Goal: Task Accomplishment & Management: Use online tool/utility

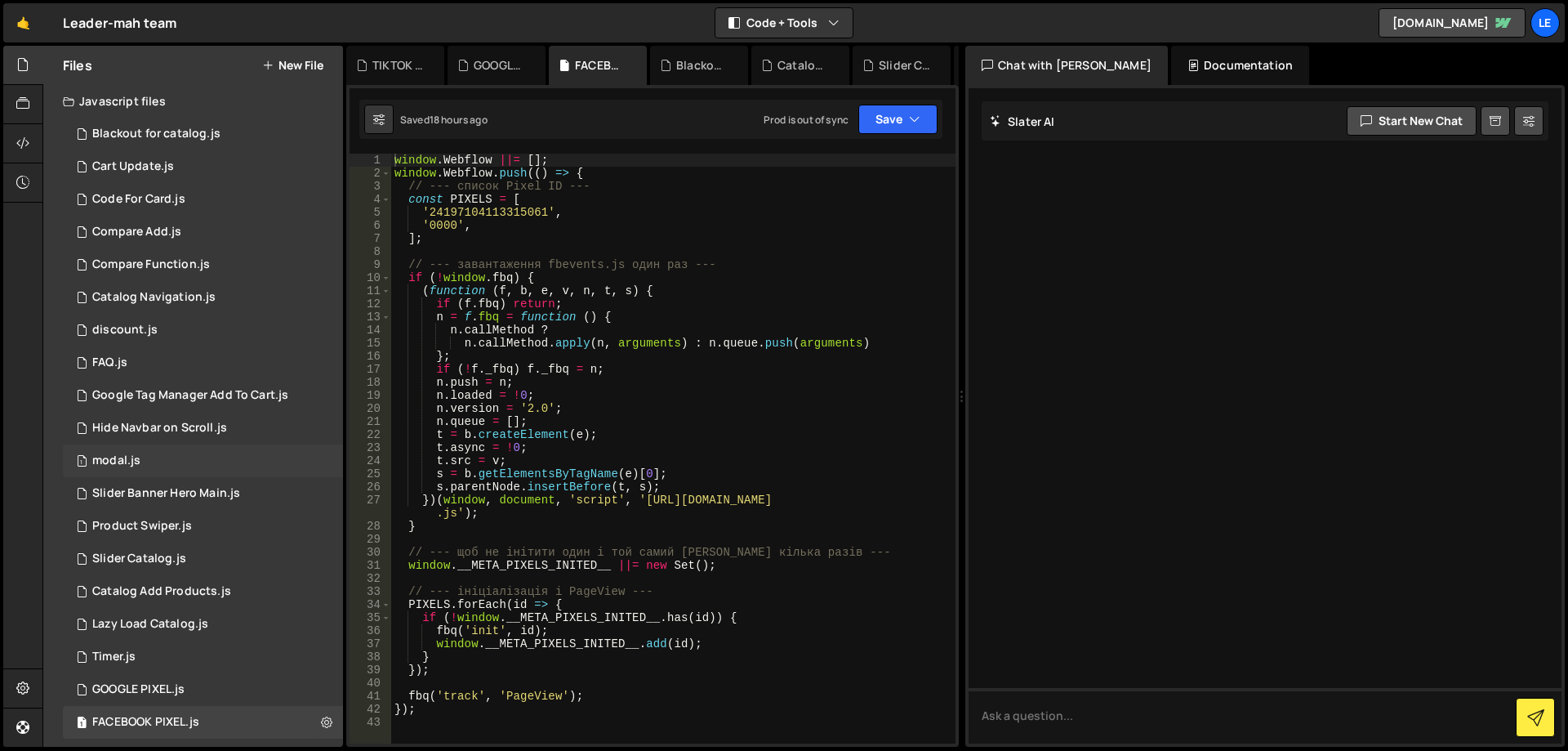
click at [194, 459] on div "1 modal.js 0" at bounding box center [203, 460] width 280 height 32
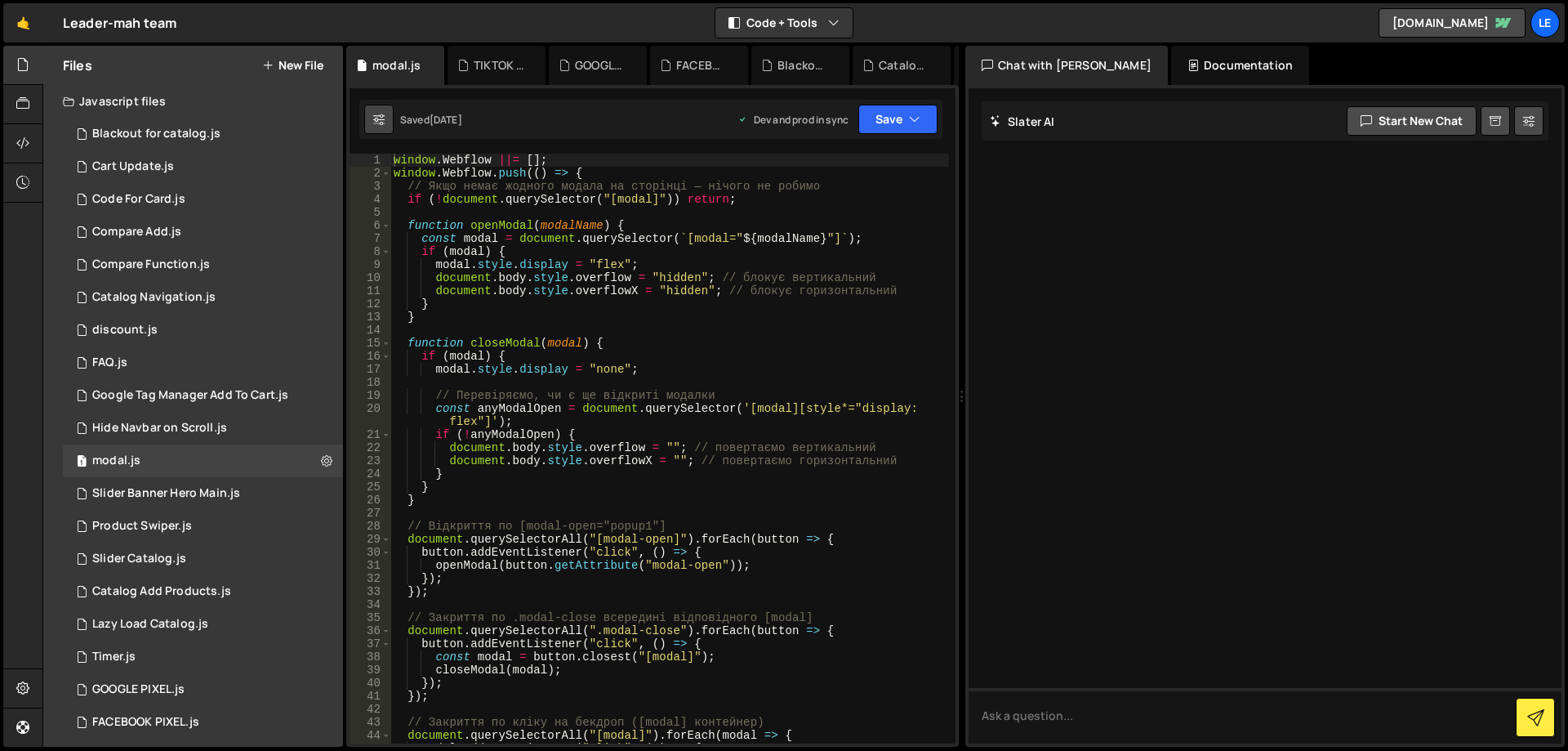
click at [372, 123] on button at bounding box center [379, 119] width 29 height 29
select select "editor"
select select "ace/theme/monokai"
type input "14"
checkbox input "true"
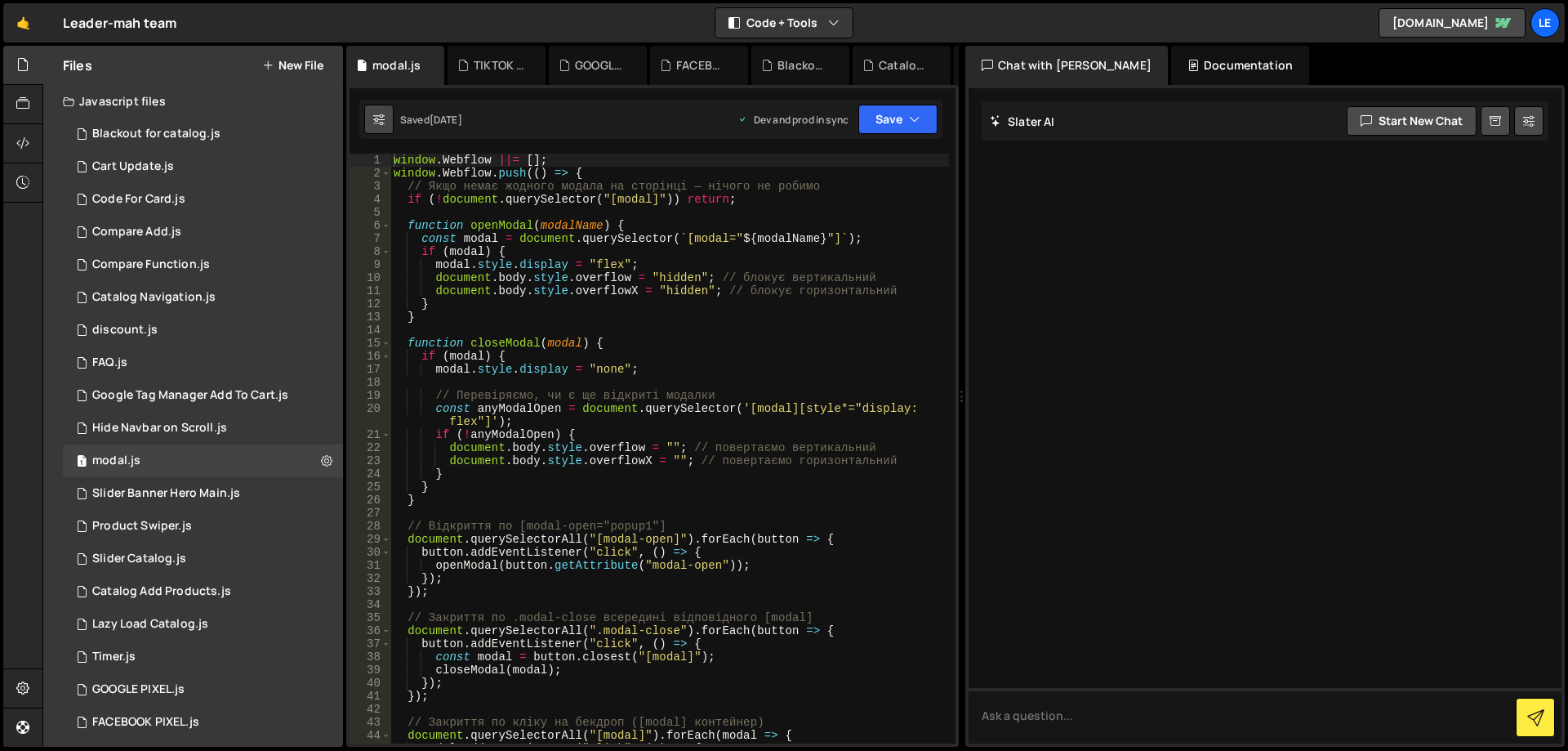
checkbox input "true"
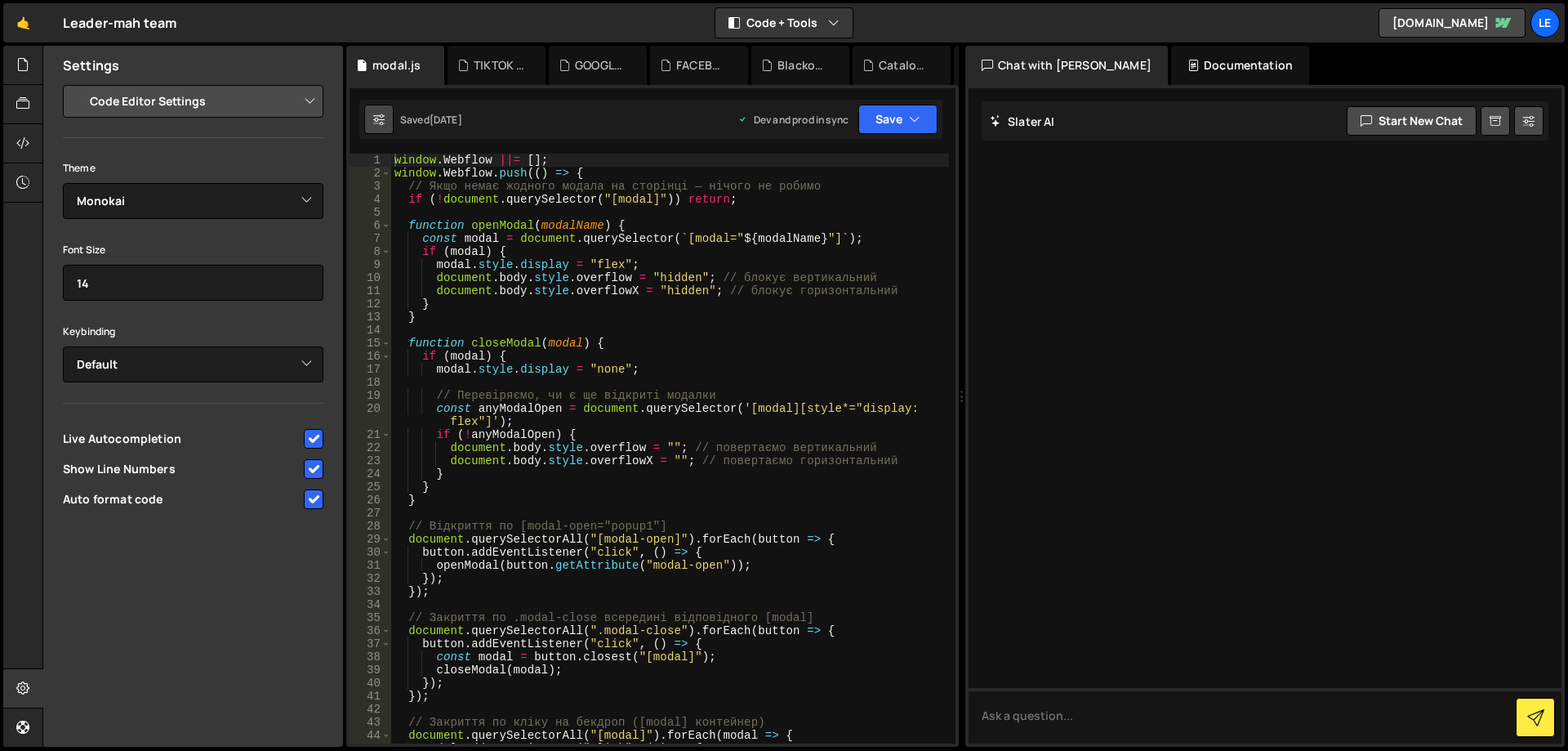
click at [373, 121] on icon at bounding box center [379, 120] width 12 height 17
click at [375, 117] on icon at bounding box center [379, 120] width 12 height 17
click at [535, 223] on div "window . Webflow ||= [ ] ; window . Webflow . push (( ) => { // Якщо немає жодн…" at bounding box center [670, 468] width 558 height 629
click at [17, 70] on icon at bounding box center [23, 65] width 13 height 18
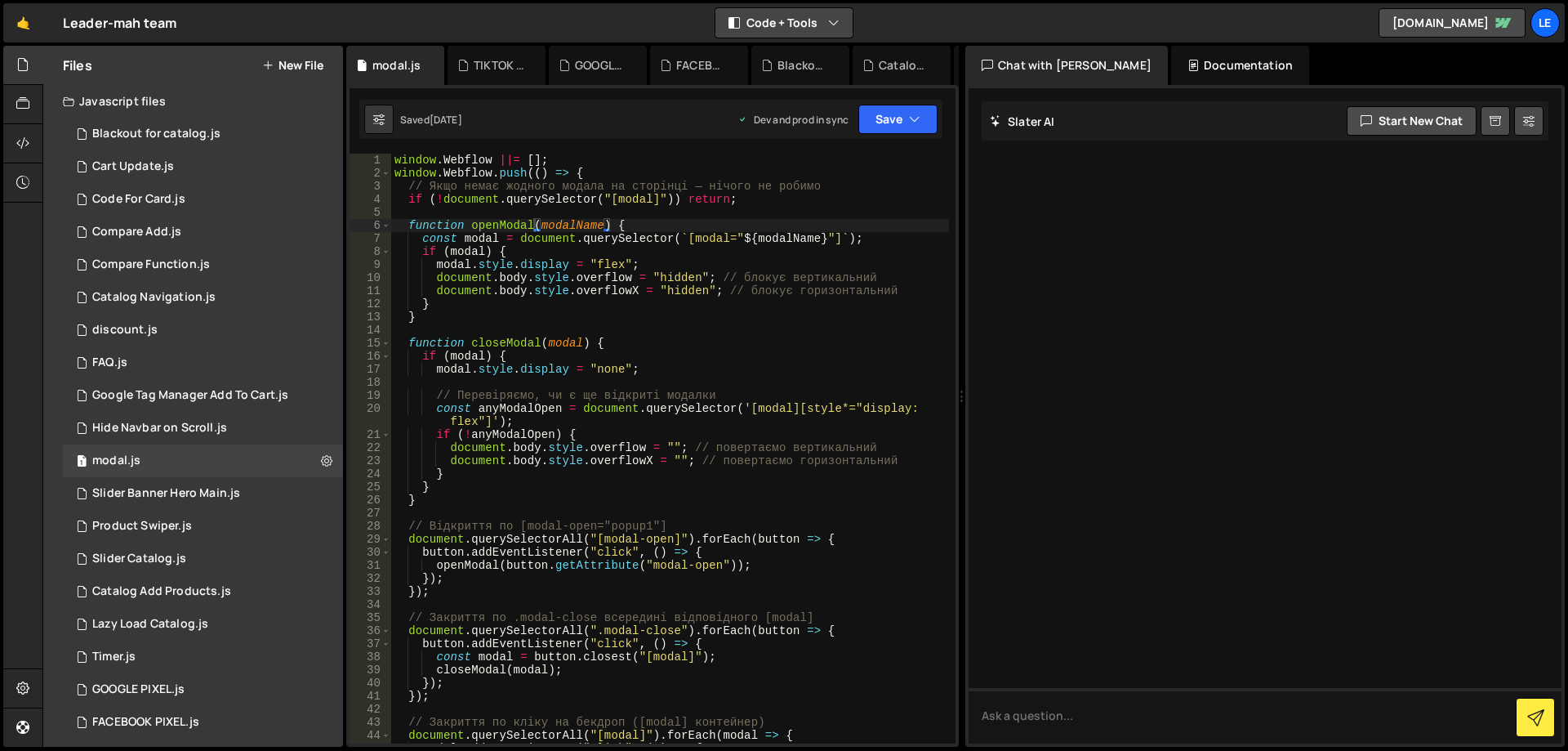
click at [762, 27] on button "Code + Tools" at bounding box center [783, 22] width 137 height 29
click at [762, 23] on button "Code + Tools" at bounding box center [783, 22] width 137 height 29
click at [801, 16] on button "Code + Tools" at bounding box center [783, 22] width 137 height 29
click at [786, 57] on button "Code Only" at bounding box center [784, 58] width 137 height 29
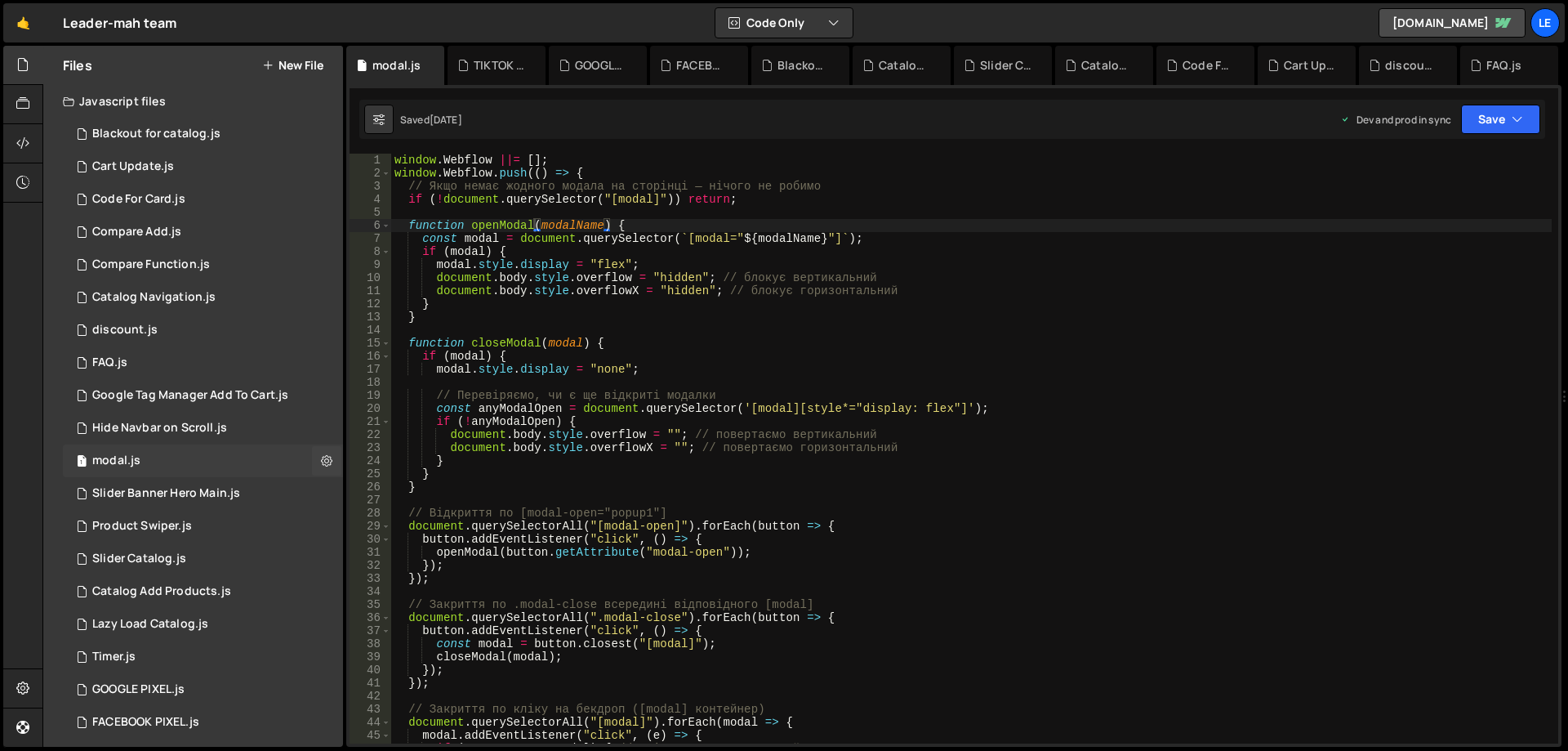
click at [163, 459] on div "1 modal.js 0" at bounding box center [203, 460] width 280 height 32
click at [672, 342] on div "window . Webflow ||= [ ] ; window . Webflow . push (( ) => { // Якщо немає жодн…" at bounding box center [971, 461] width 1160 height 616
click at [919, 272] on div "window . Webflow ||= [ ] ; window . Webflow . push (( ) => { // Якщо немає жодн…" at bounding box center [971, 461] width 1160 height 616
click at [924, 282] on div "window . Webflow ||= [ ] ; window . Webflow . push (( ) => { // Якщо немає жодн…" at bounding box center [971, 461] width 1160 height 616
click at [927, 291] on div "window . Webflow ||= [ ] ; window . Webflow . push (( ) => { // Якщо немає жодн…" at bounding box center [971, 461] width 1160 height 616
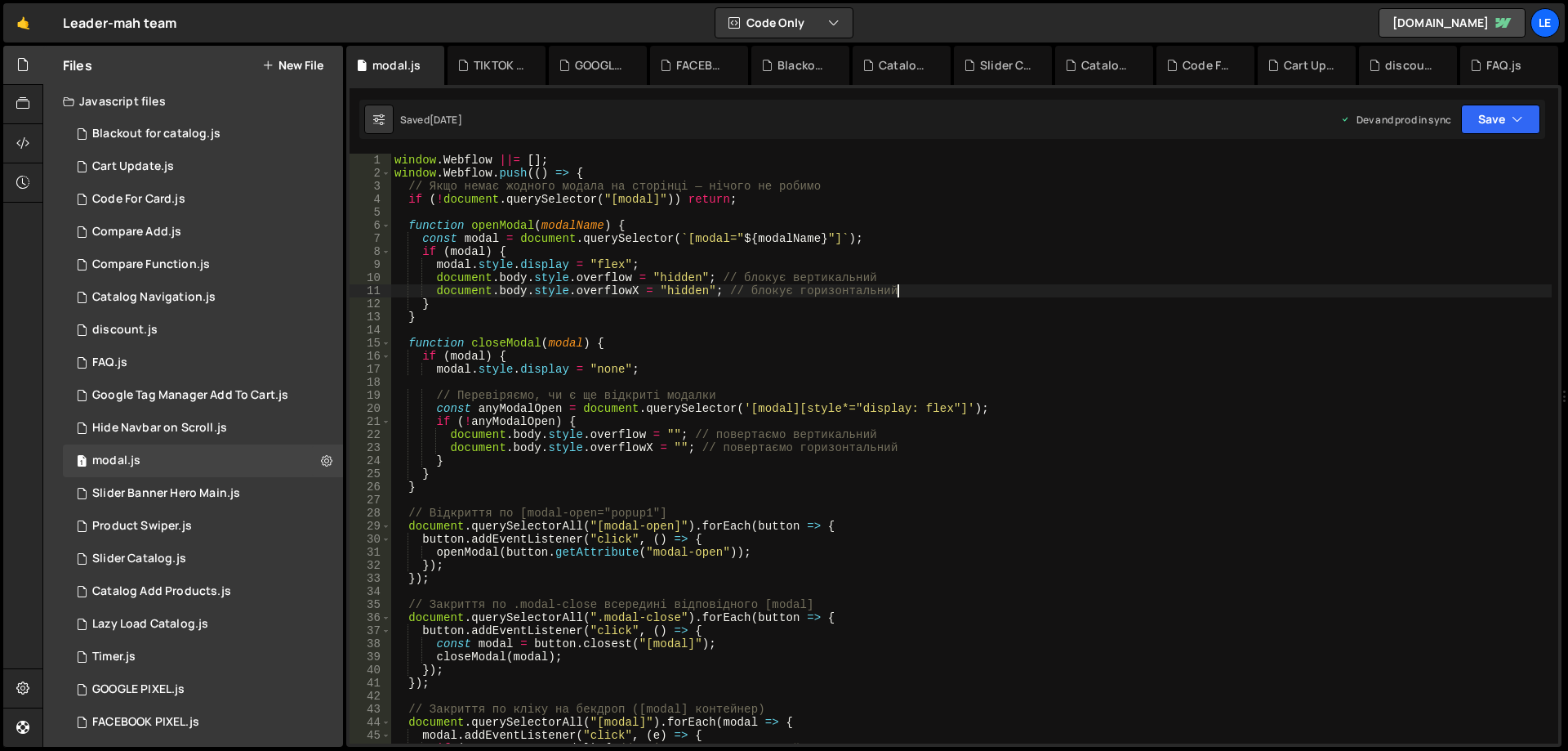
click at [894, 272] on div "window . Webflow ||= [ ] ; window . Webflow . push (( ) => { // Якщо немає жодн…" at bounding box center [971, 461] width 1160 height 616
click at [917, 289] on div "window . Webflow ||= [ ] ; window . Webflow . push (( ) => { // Якщо немає жодн…" at bounding box center [971, 461] width 1160 height 616
click at [903, 274] on div "window . Webflow ||= [ ] ; window . Webflow . push (( ) => { // Якщо немає жодн…" at bounding box center [971, 461] width 1160 height 616
click at [908, 286] on div "window . Webflow ||= [ ] ; window . Webflow . push (( ) => { // Якщо немає жодн…" at bounding box center [971, 461] width 1160 height 616
click at [896, 275] on div "window . Webflow ||= [ ] ; window . Webflow . push (( ) => { // Якщо немає жодн…" at bounding box center [971, 461] width 1160 height 616
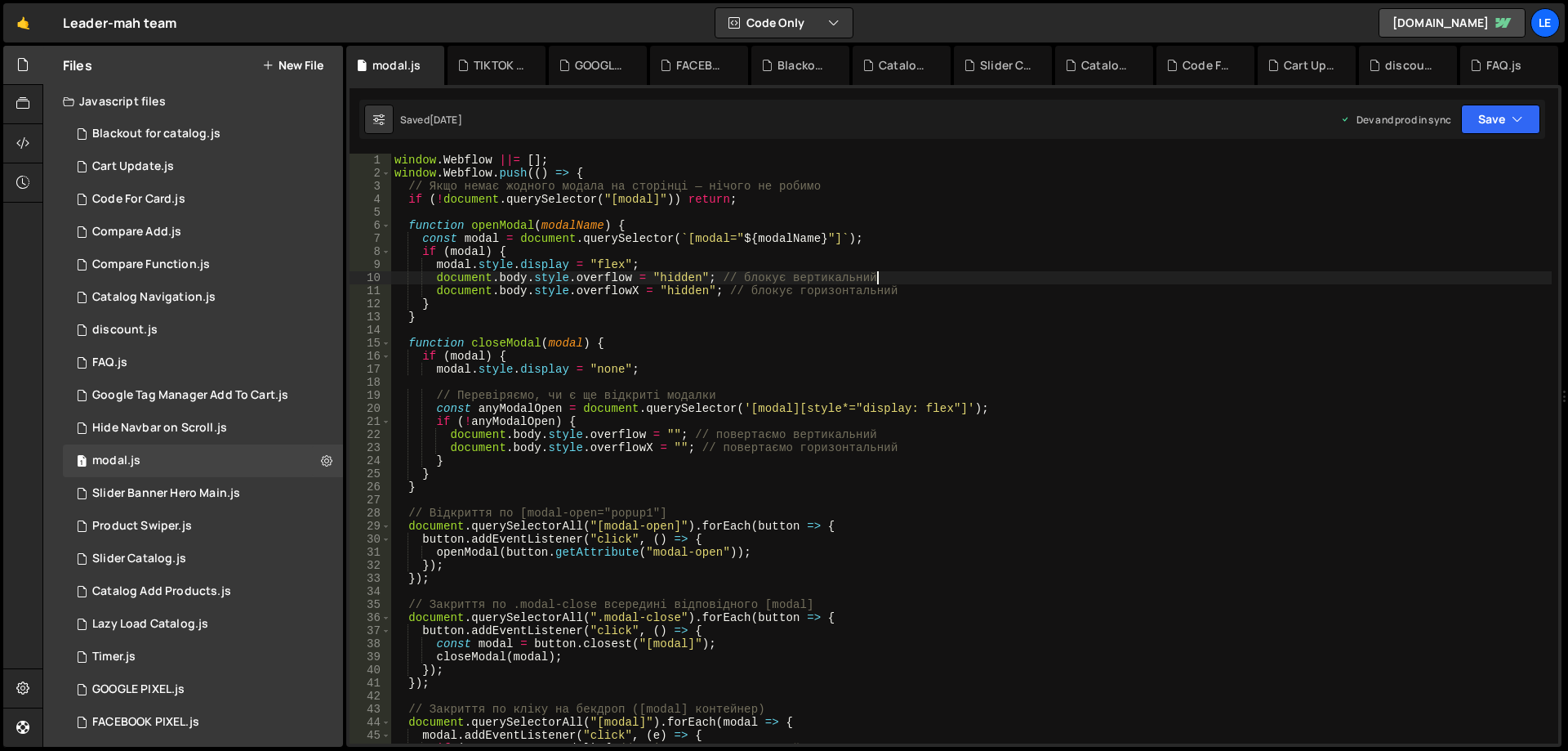
click at [905, 290] on div "window . Webflow ||= [ ] ; window . Webflow . push (( ) => { // Якщо немає жодн…" at bounding box center [971, 461] width 1160 height 616
click at [897, 275] on div "window . Webflow ||= [ ] ; window . Webflow . push (( ) => { // Якщо немає жодн…" at bounding box center [971, 461] width 1160 height 616
click at [909, 291] on div "window . Webflow ||= [ ] ; window . Webflow . push (( ) => { // Якщо немає жодн…" at bounding box center [971, 461] width 1160 height 616
click at [907, 280] on div "window . Webflow ||= [ ] ; window . Webflow . push (( ) => { // Якщо немає жодн…" at bounding box center [971, 461] width 1160 height 616
click at [915, 296] on div "window . Webflow ||= [ ] ; window . Webflow . push (( ) => { // Якщо немає жодн…" at bounding box center [971, 461] width 1160 height 616
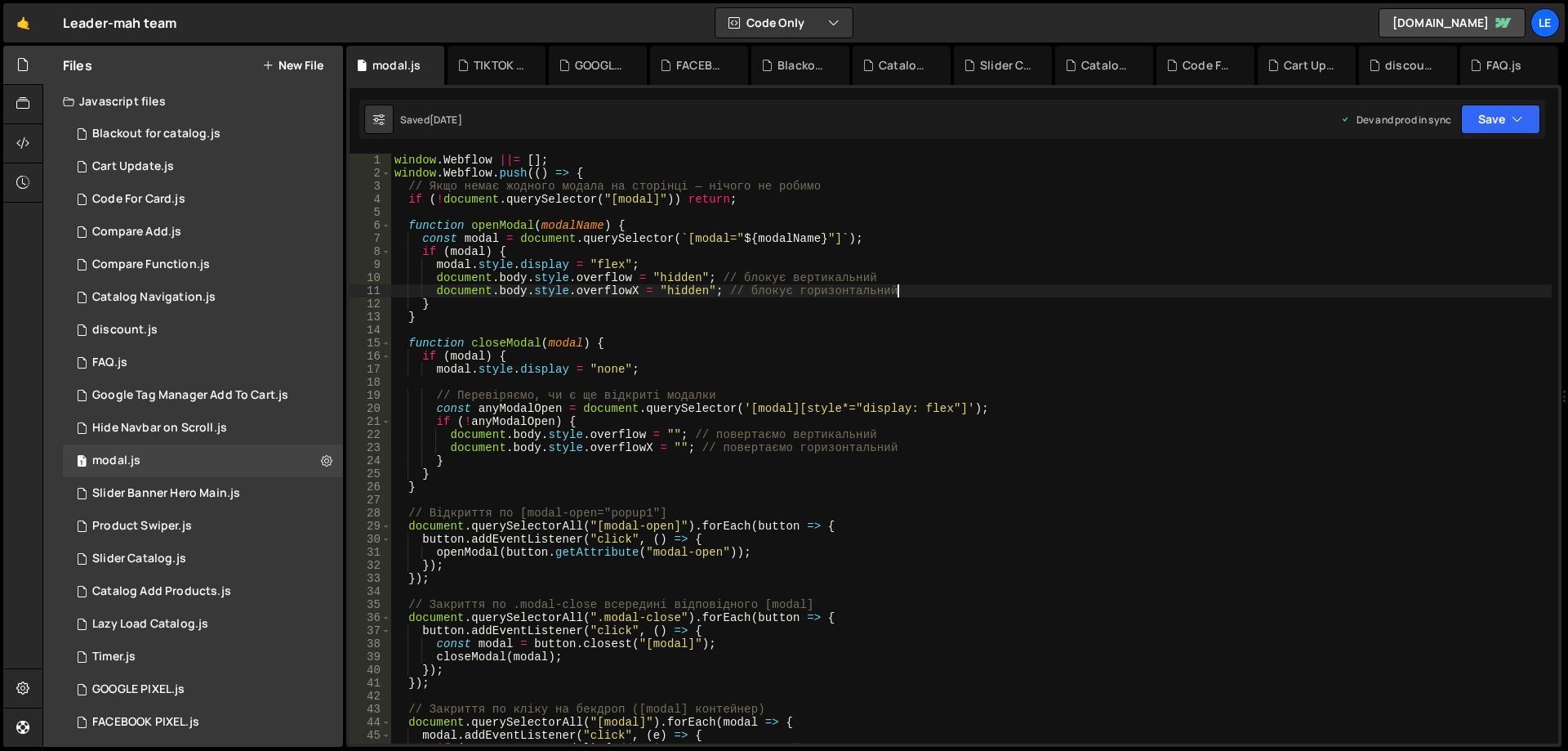
click at [914, 284] on div "window . Webflow ||= [ ] ; window . Webflow . push (( ) => { // Якщо немає жодн…" at bounding box center [971, 461] width 1160 height 616
click at [921, 295] on div "window . Webflow ||= [ ] ; window . Webflow . push (( ) => { // Якщо немає жодн…" at bounding box center [971, 461] width 1160 height 616
click at [917, 280] on div "window . Webflow ||= [ ] ; window . Webflow . push (( ) => { // Якщо немає жодн…" at bounding box center [971, 461] width 1160 height 616
click at [920, 290] on div "window . Webflow ||= [ ] ; window . Webflow . push (( ) => { // Якщо немає жодн…" at bounding box center [971, 461] width 1160 height 616
click at [919, 280] on div "window . Webflow ||= [ ] ; window . Webflow . push (( ) => { // Якщо немає жодн…" at bounding box center [971, 461] width 1160 height 616
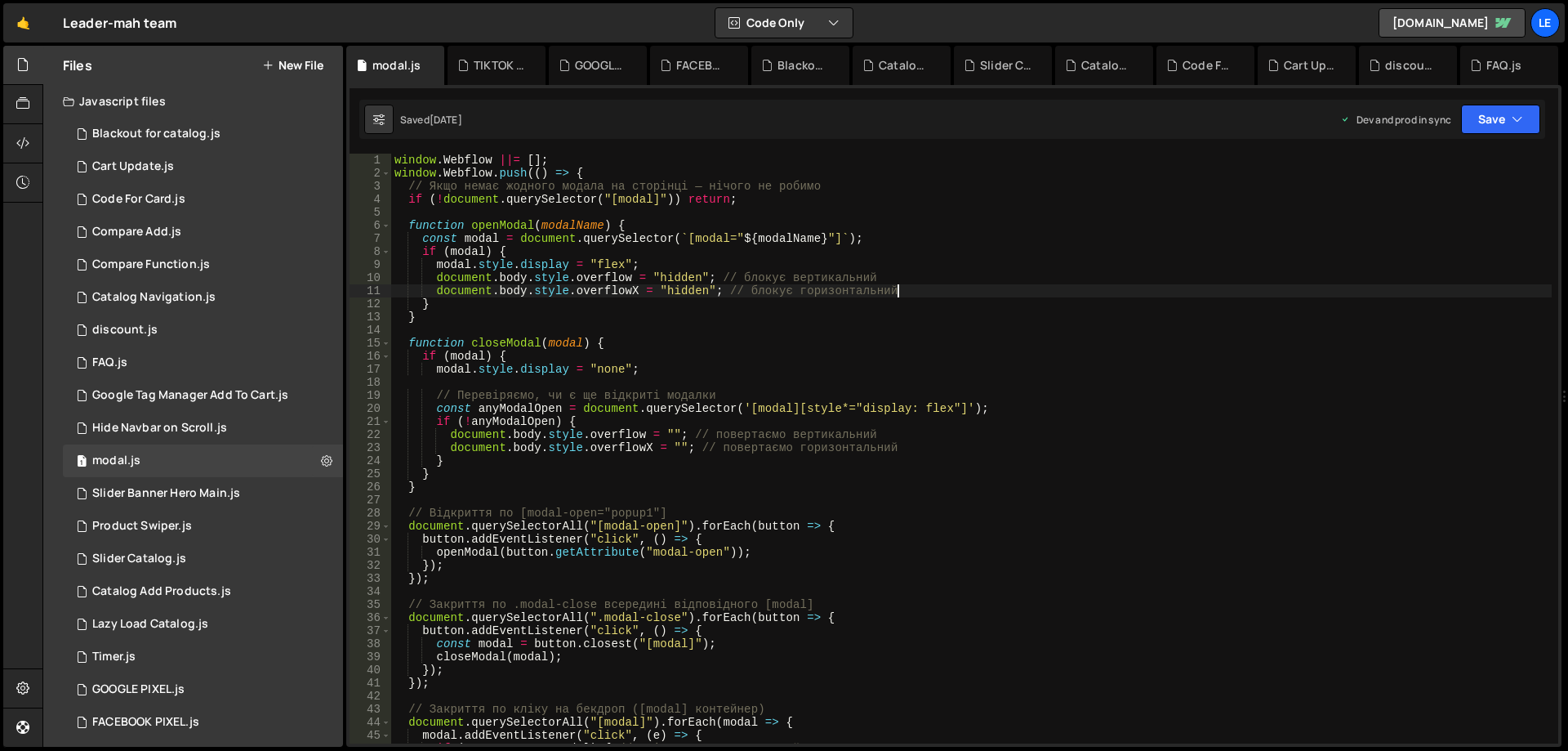
click at [921, 288] on div "window . Webflow ||= [ ] ; window . Webflow . push (( ) => { // Якщо немає жодн…" at bounding box center [971, 461] width 1160 height 616
click at [919, 276] on div "window . Webflow ||= [ ] ; window . Webflow . push (( ) => { // Якщо немає жодн…" at bounding box center [971, 461] width 1160 height 616
click at [920, 290] on div "window . Webflow ||= [ ] ; window . Webflow . push (( ) => { // Якщо немає жодн…" at bounding box center [971, 461] width 1160 height 616
type textarea "document.body.style.overflowX = "hidden"; // блокує горизонтальний"
click at [207, 267] on div "Compare Function.js" at bounding box center [151, 265] width 118 height 15
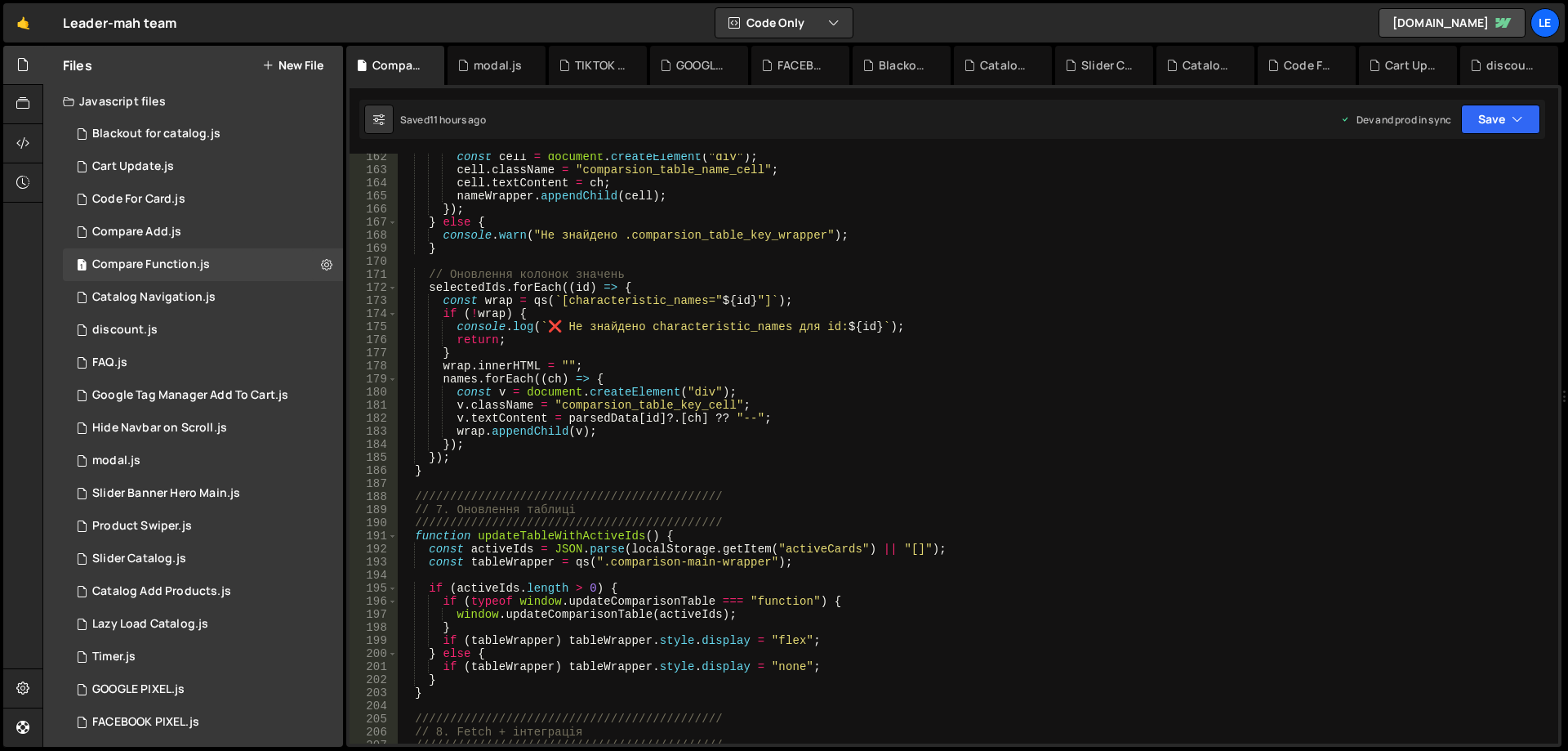
scroll to position [1961, 0]
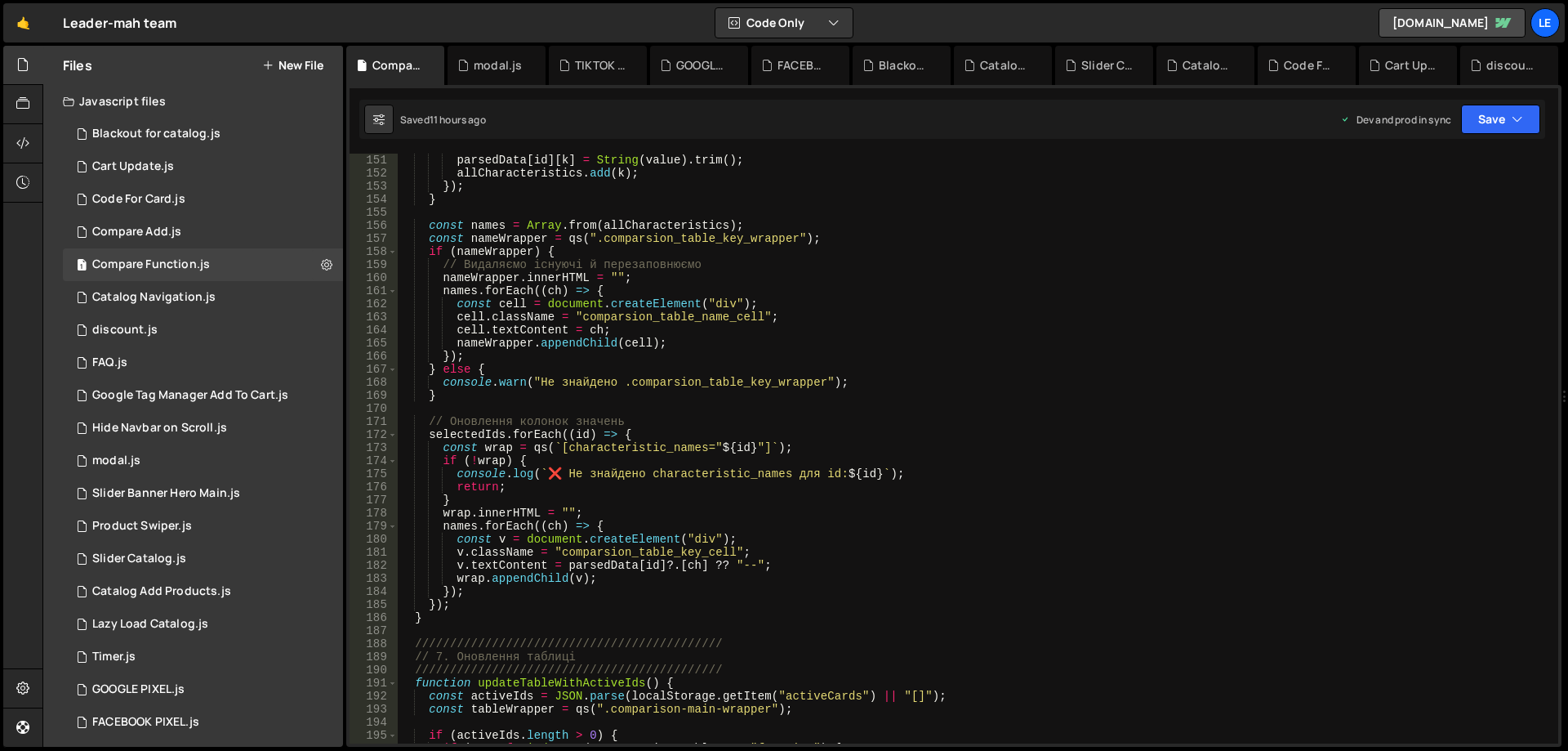
type textarea "}"
click at [948, 399] on div "parsedData [ id ] [ k ] = String ( value ) . trim ( ) ; allCharacteristics . ad…" at bounding box center [974, 461] width 1154 height 616
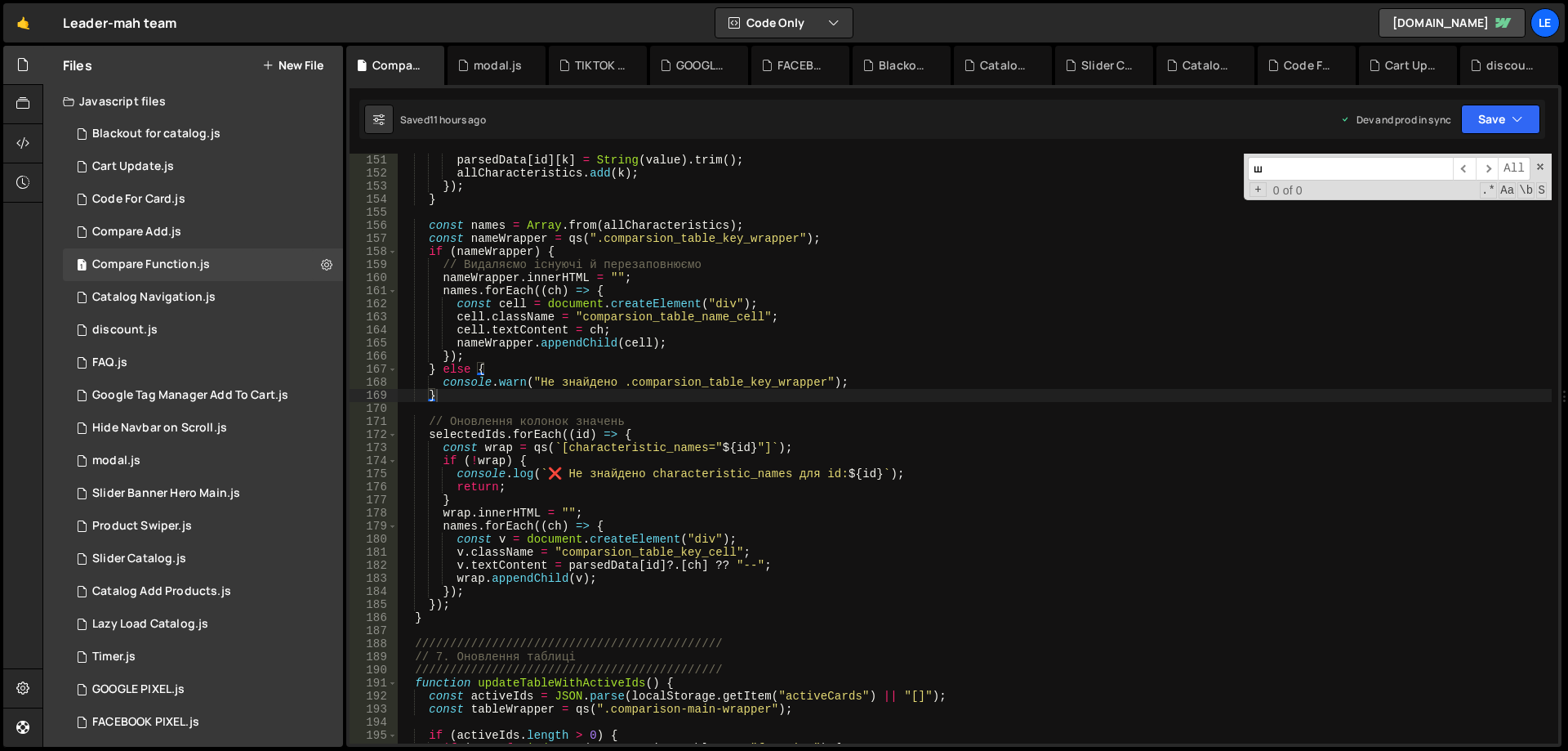
scroll to position [241, 0]
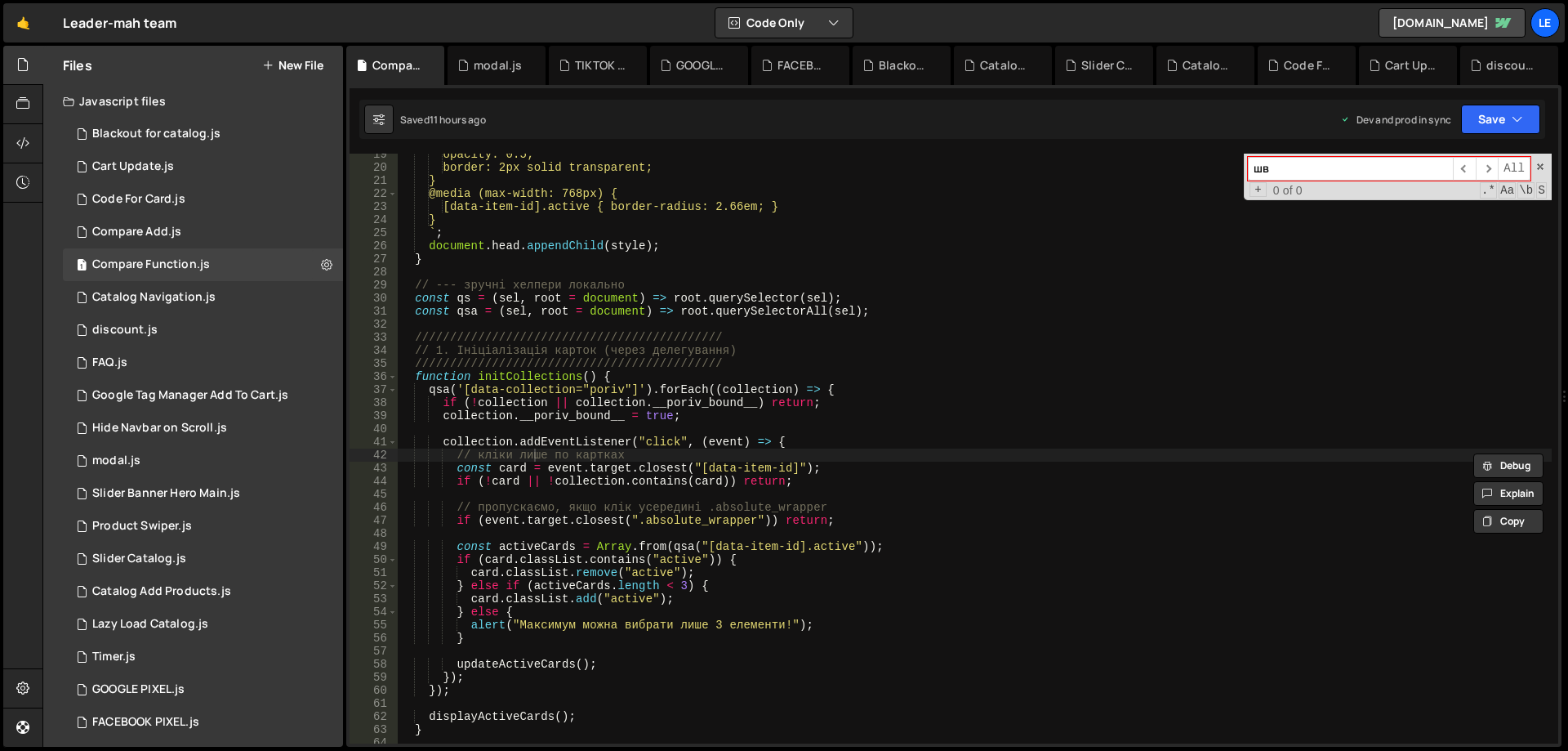
type input "ш"
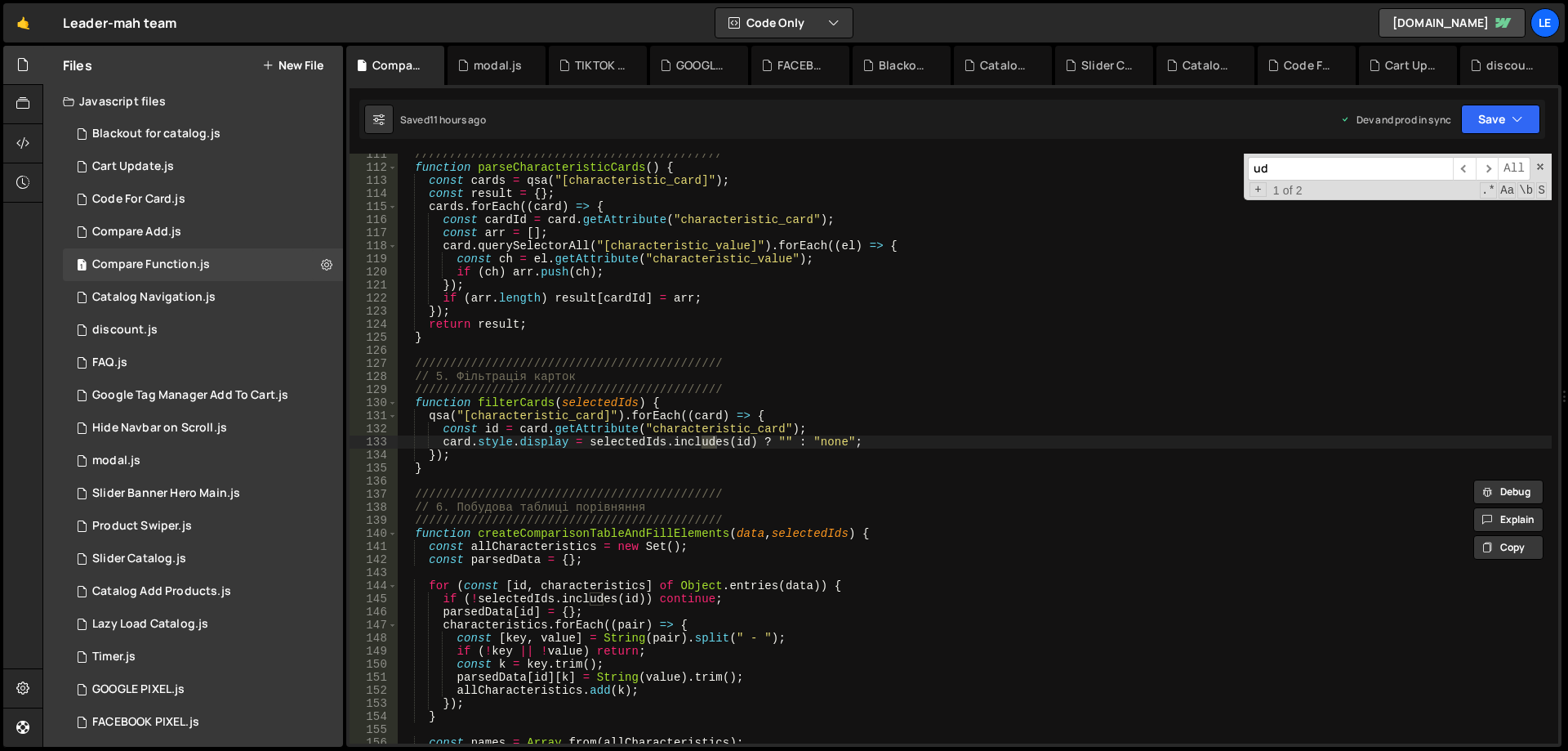
type input "u"
type input "id_"
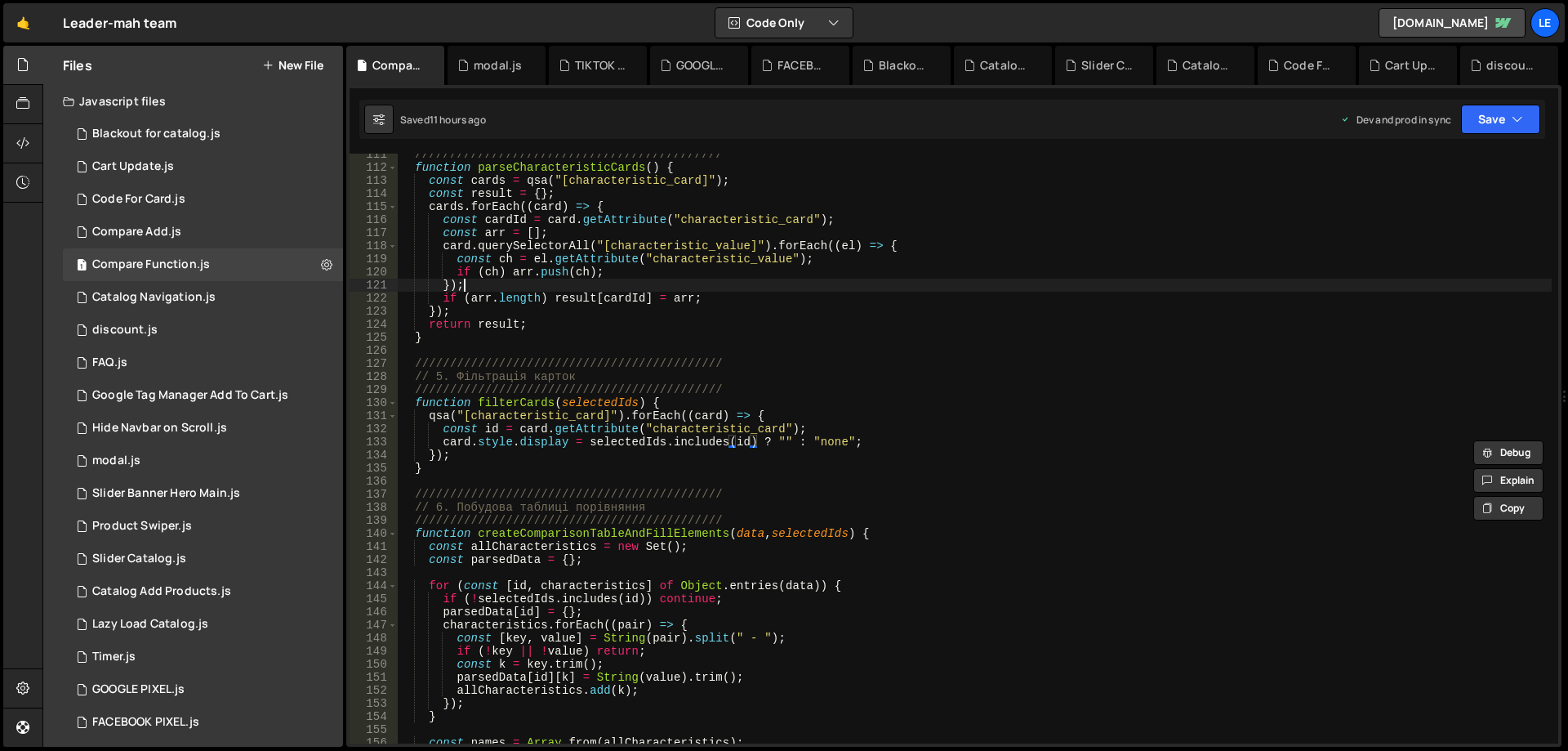
click at [839, 285] on div "//////////////////////////////////////////// function parseCharacteristicCards …" at bounding box center [974, 455] width 1154 height 616
type textarea "});"
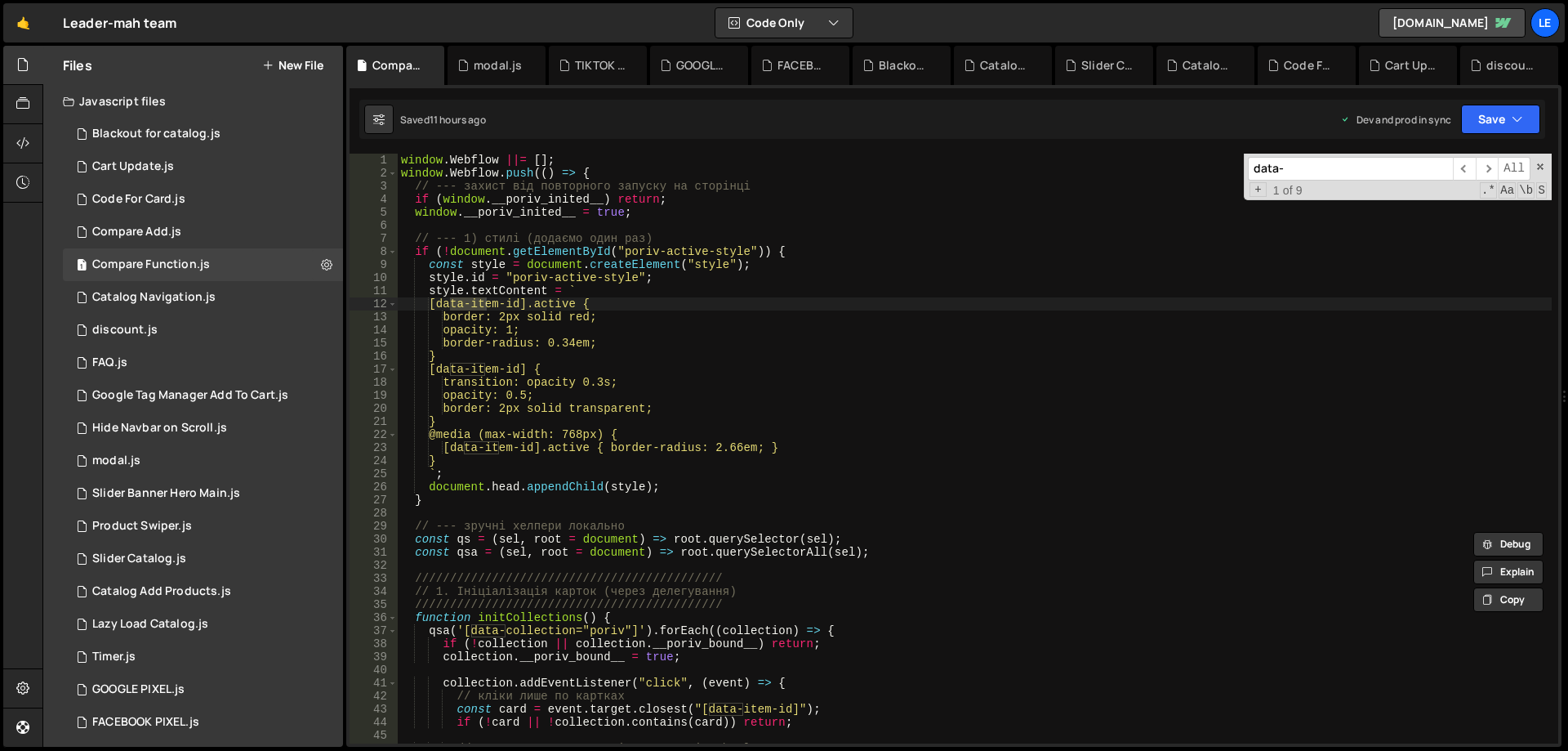
scroll to position [0, 0]
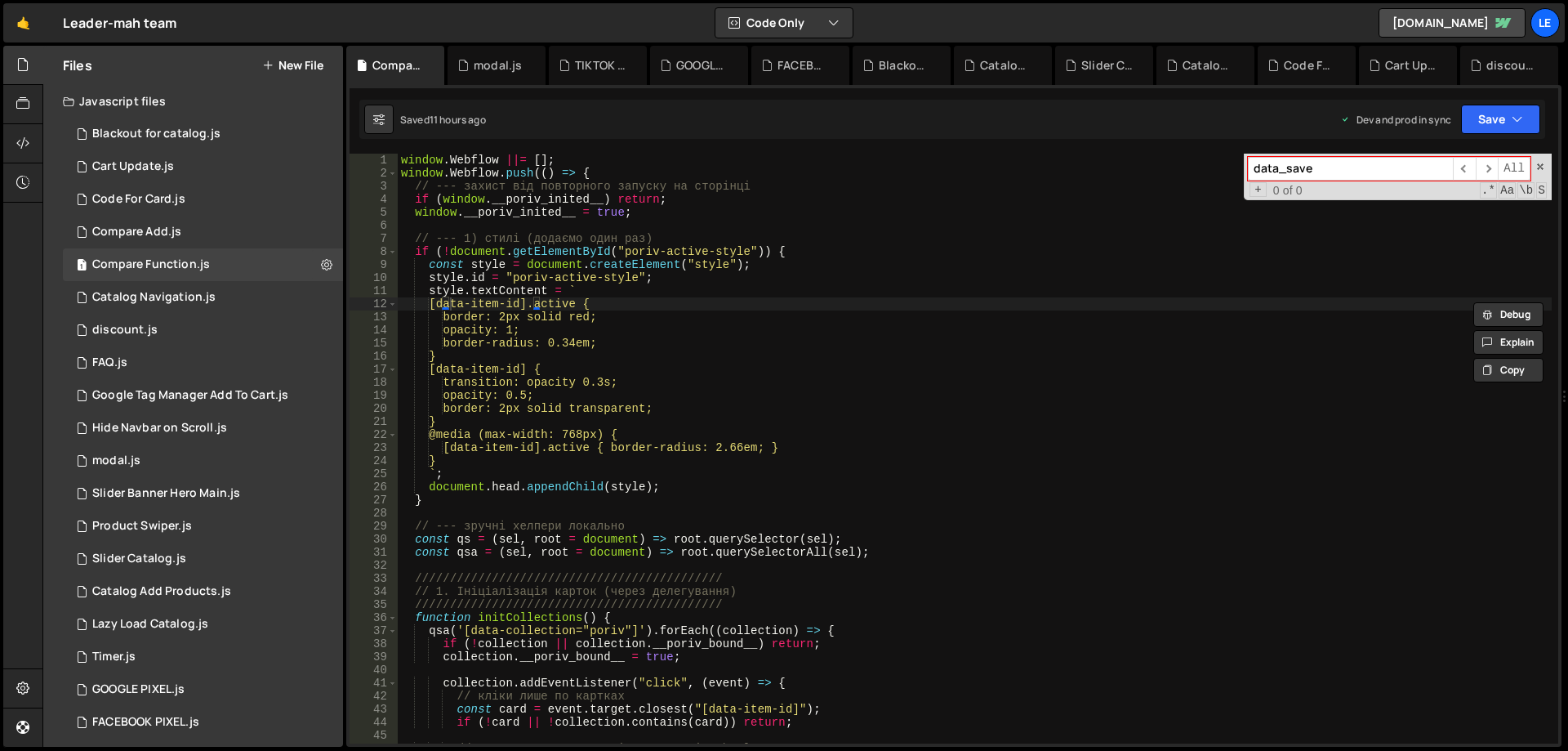
drag, startPoint x: 1321, startPoint y: 170, endPoint x: 1285, endPoint y: 171, distance: 36.0
click at [1285, 171] on input "data_save" at bounding box center [1350, 169] width 205 height 24
type input "data-"
click at [1487, 165] on span "​" at bounding box center [1487, 169] width 23 height 24
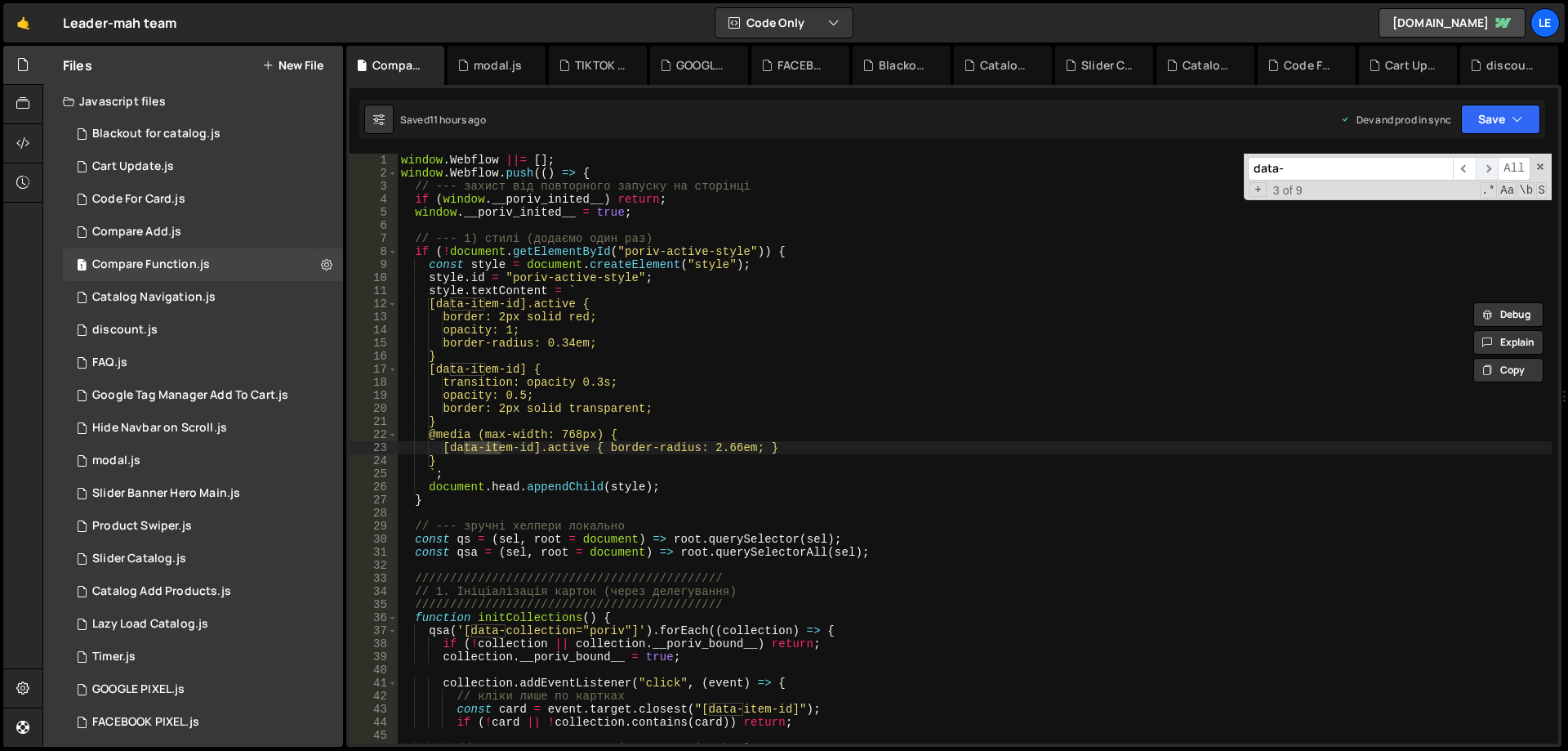
click at [1487, 165] on span "​" at bounding box center [1487, 169] width 23 height 24
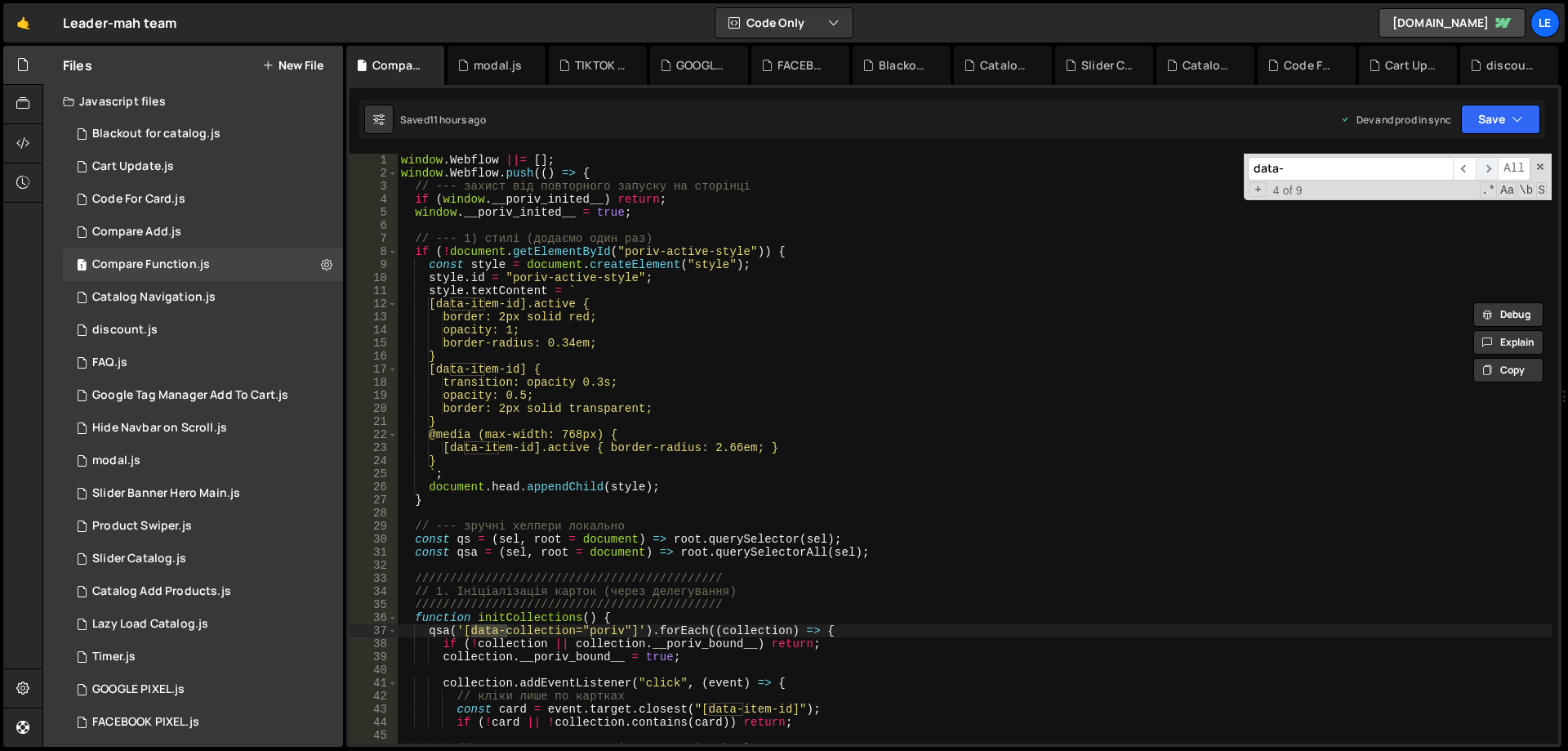
click at [1487, 165] on span "​" at bounding box center [1487, 169] width 23 height 24
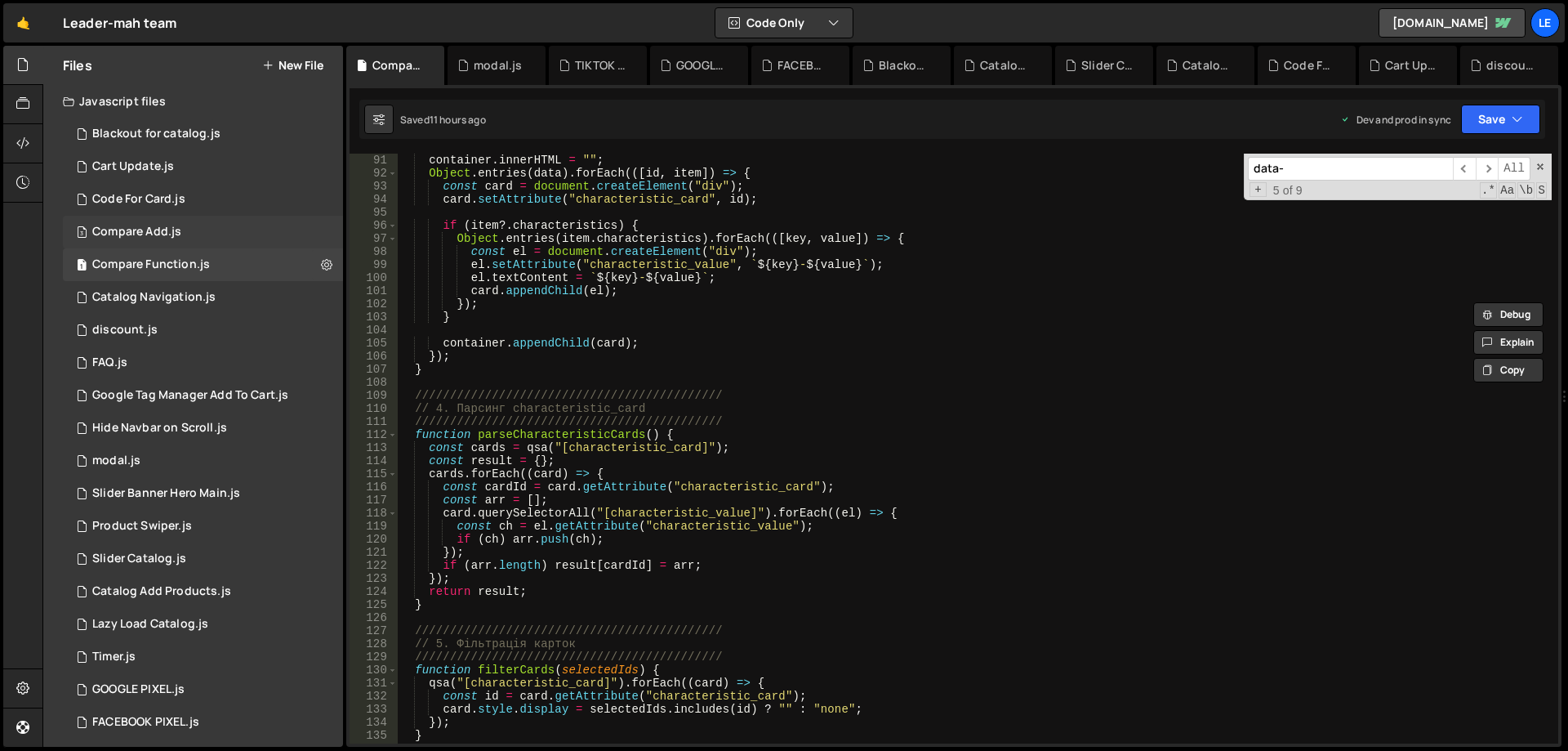
click at [184, 225] on div "3 Compare Add.js 0" at bounding box center [203, 232] width 280 height 32
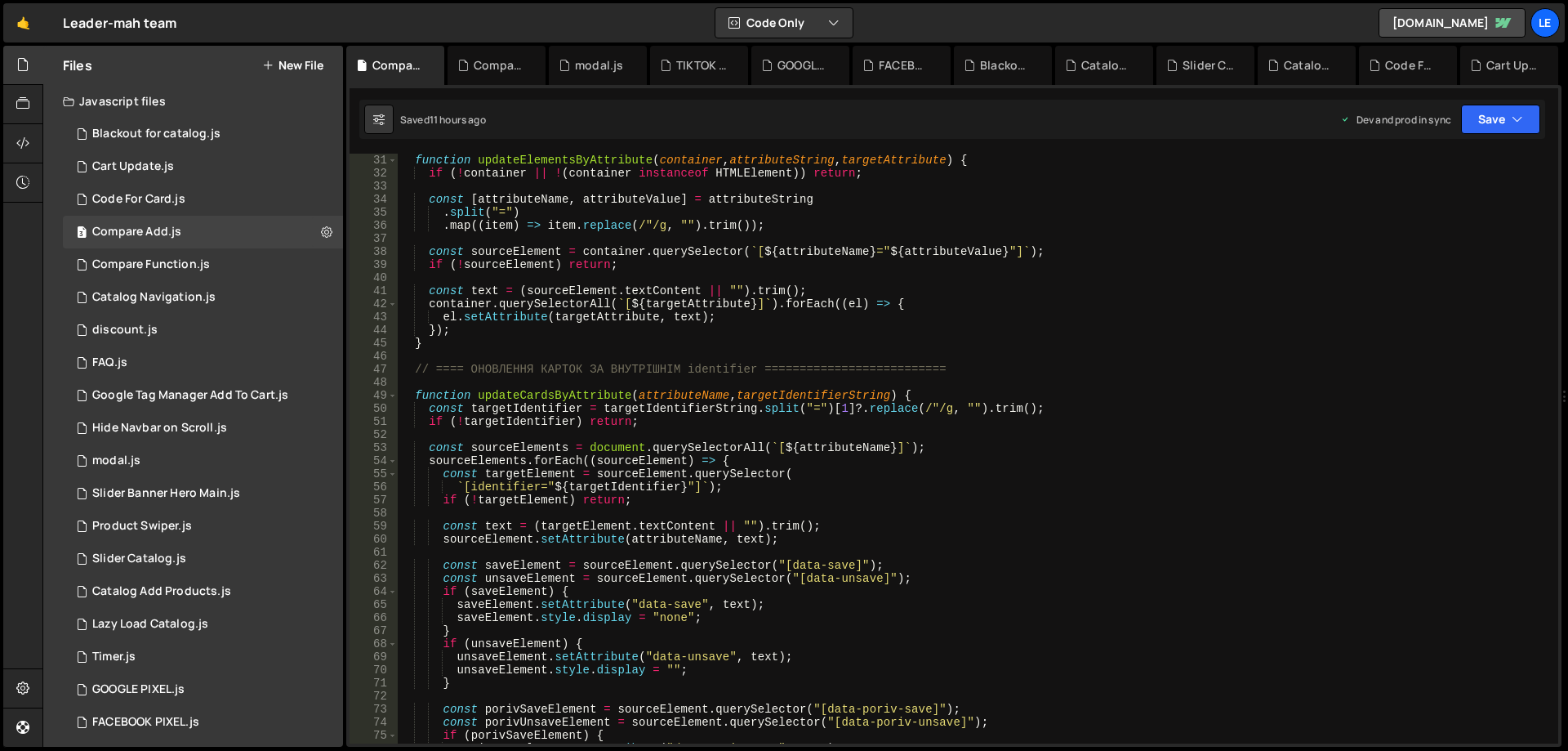
scroll to position [539, 0]
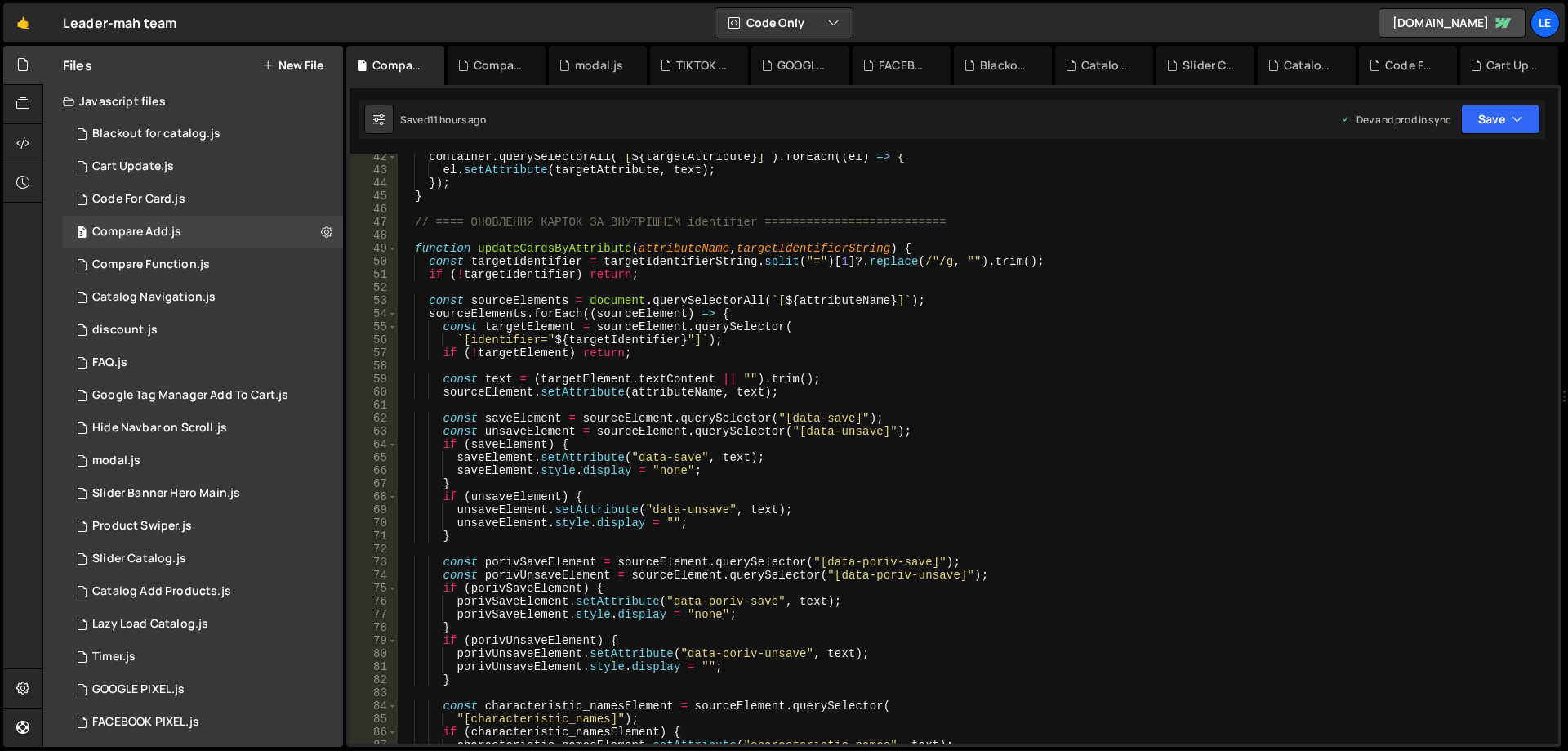
click at [605, 380] on div "container . querySelectorAll ( ` [ ${ targetAttribute } ] ` ) . forEach (( el )…" at bounding box center [974, 458] width 1154 height 616
click at [667, 383] on div "container . querySelectorAll ( ` [ ${ targetAttribute } ] ` ) . forEach (( el )…" at bounding box center [974, 458] width 1154 height 616
click at [594, 380] on div "container . querySelectorAll ( ` [ ${ targetAttribute } ] ` ) . forEach (( el )…" at bounding box center [974, 458] width 1154 height 616
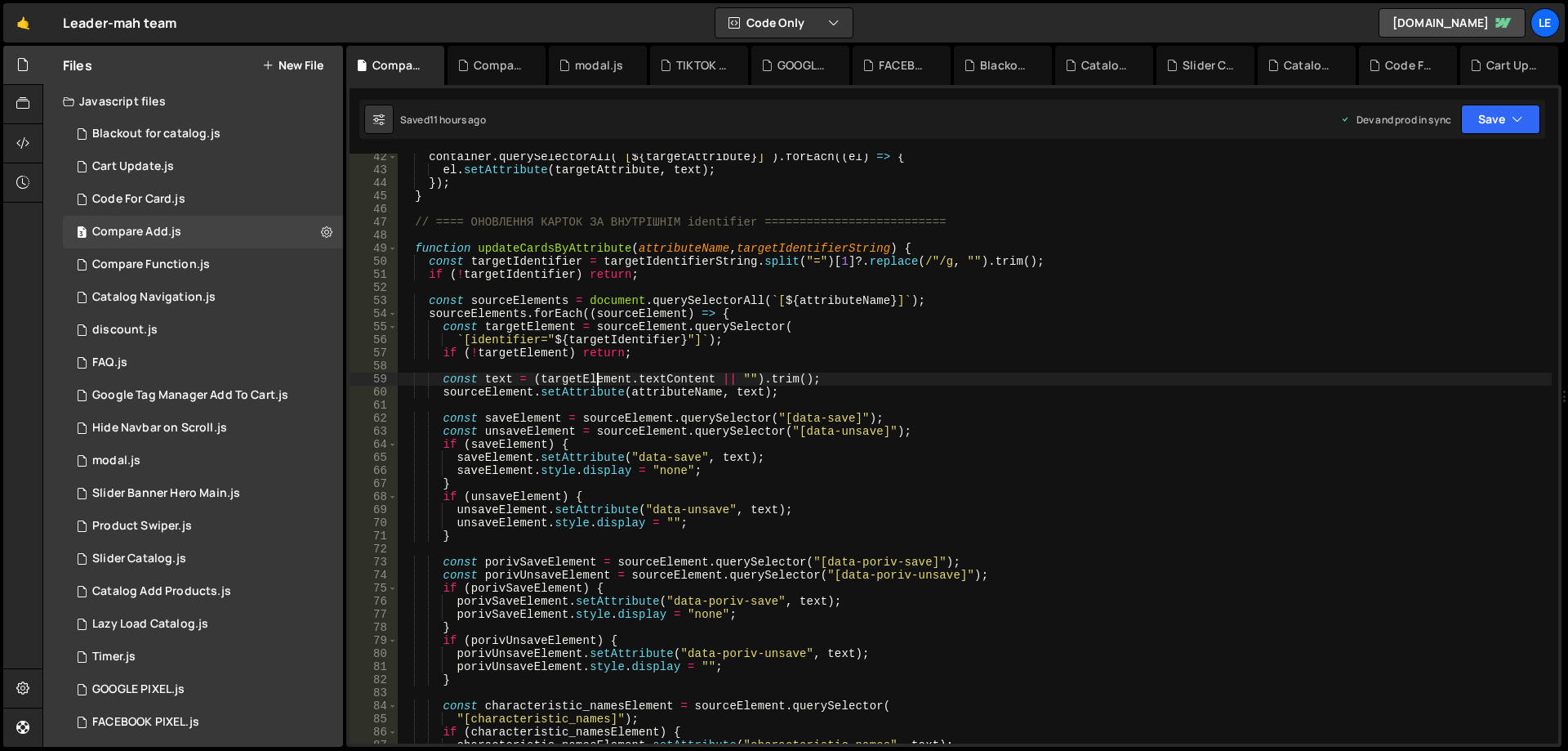
click at [594, 380] on div "container . querySelectorAll ( ` [ ${ targetAttribute } ] ` ) . forEach (( el )…" at bounding box center [974, 458] width 1154 height 616
click at [548, 325] on div "container . querySelectorAll ( ` [ ${ targetAttribute } ] ` ) . forEach (( el )…" at bounding box center [974, 458] width 1154 height 616
click at [615, 325] on div "container . querySelectorAll ( ` [ ${ targetAttribute } ] ` ) . forEach (( el )…" at bounding box center [974, 458] width 1154 height 616
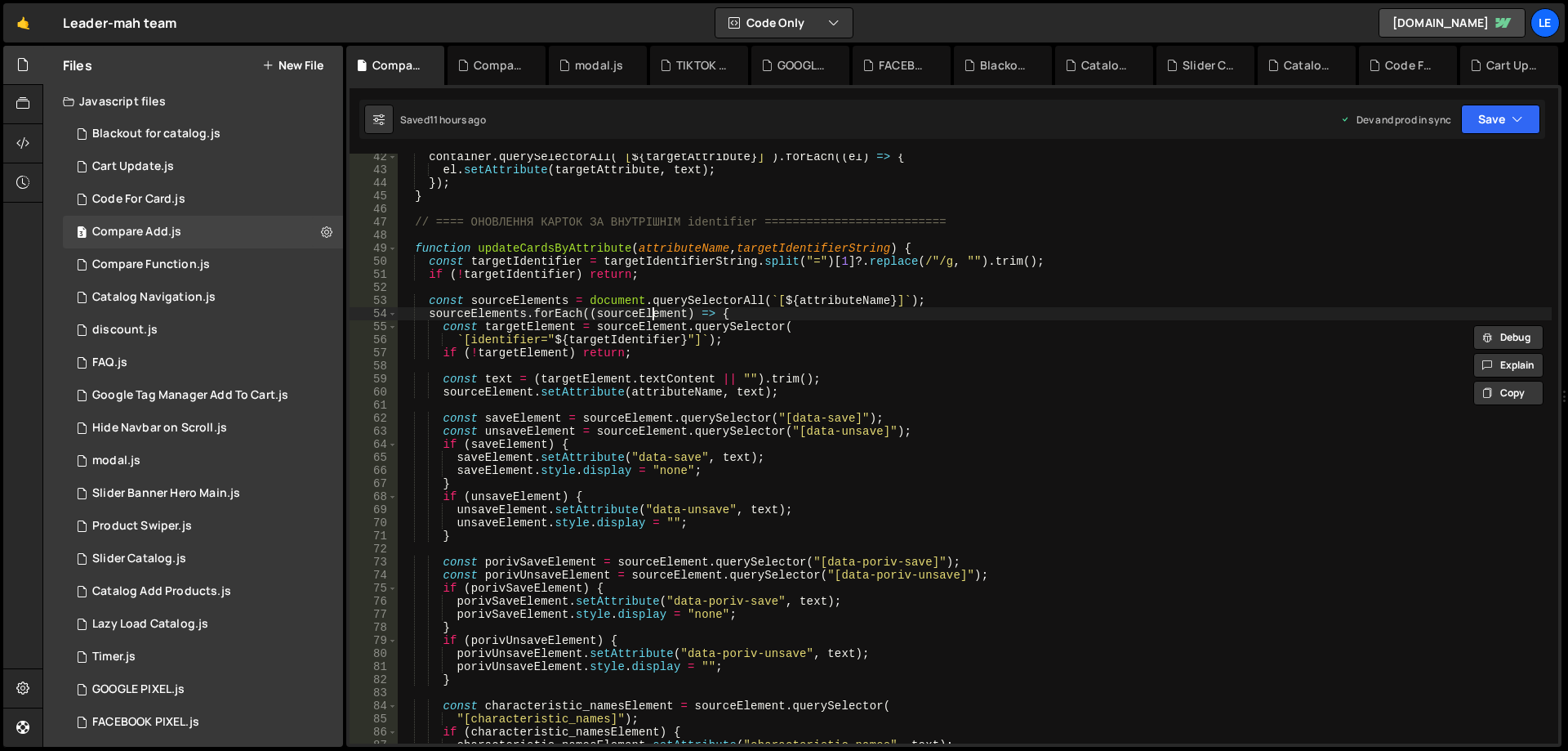
click at [650, 309] on div "container . querySelectorAll ( ` [ ${ targetAttribute } ] ` ) . forEach (( el )…" at bounding box center [974, 458] width 1154 height 616
click at [502, 315] on div "container . querySelectorAll ( ` [ ${ targetAttribute } ] ` ) . forEach (( el )…" at bounding box center [974, 458] width 1154 height 616
click at [523, 302] on div "container . querySelectorAll ( ` [ ${ targetAttribute } ] ` ) . forEach (( el )…" at bounding box center [974, 458] width 1154 height 616
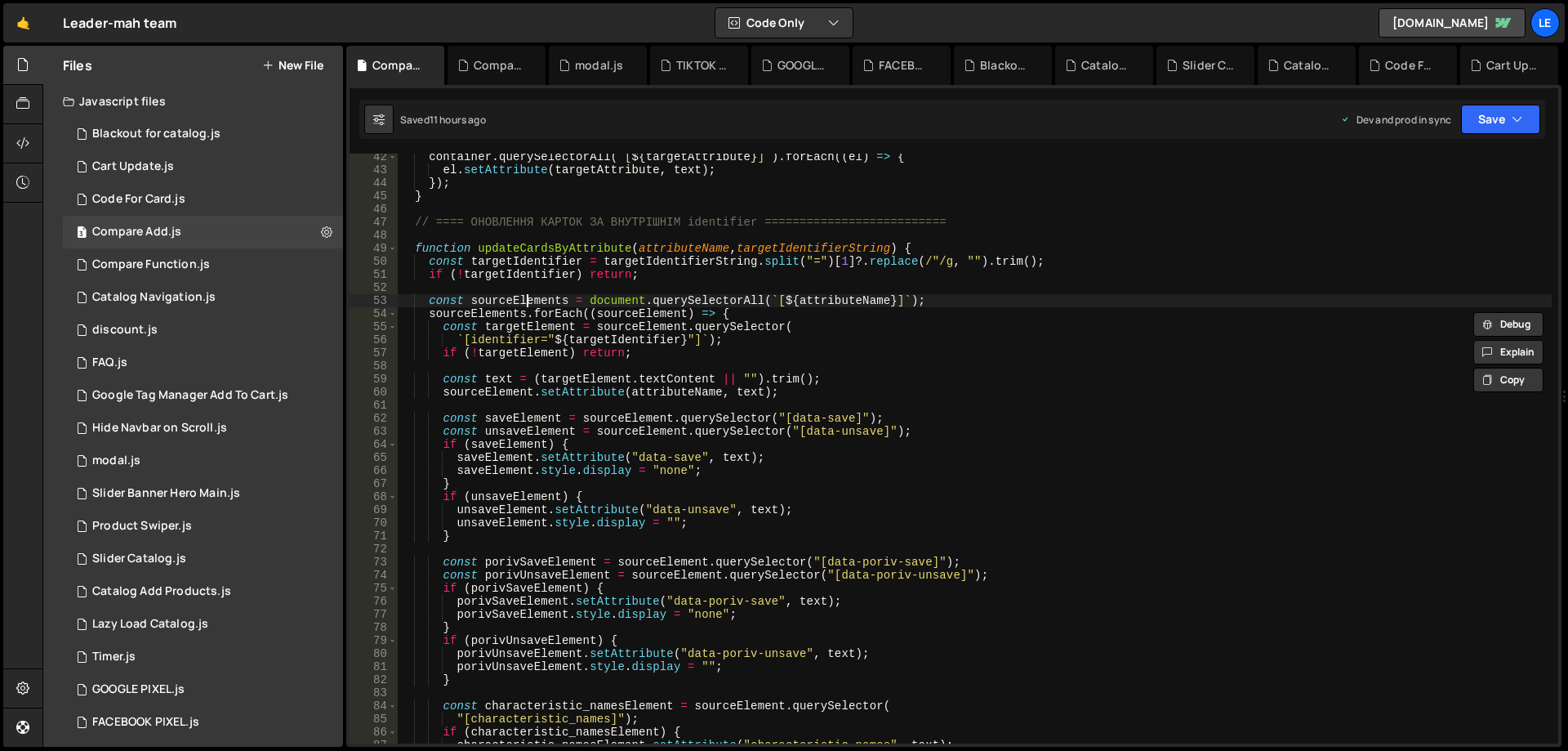
click at [523, 302] on div "container . querySelectorAll ( ` [ ${ targetAttribute } ] ` ) . forEach (( el )…" at bounding box center [974, 458] width 1154 height 616
click at [821, 306] on div "container . querySelectorAll ( ` [ ${ targetAttribute } ] ` ) . forEach (( el )…" at bounding box center [974, 458] width 1154 height 616
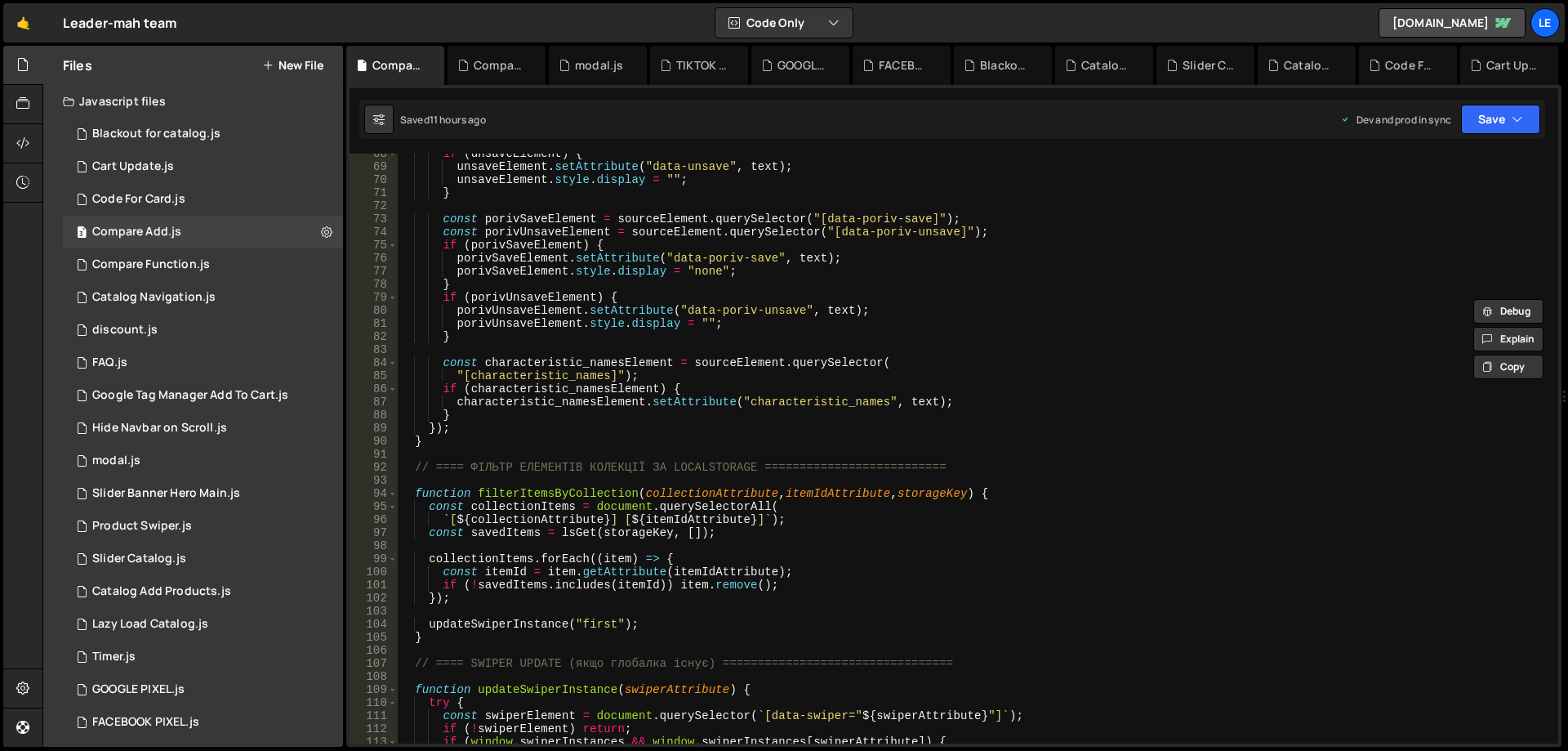
scroll to position [980, 0]
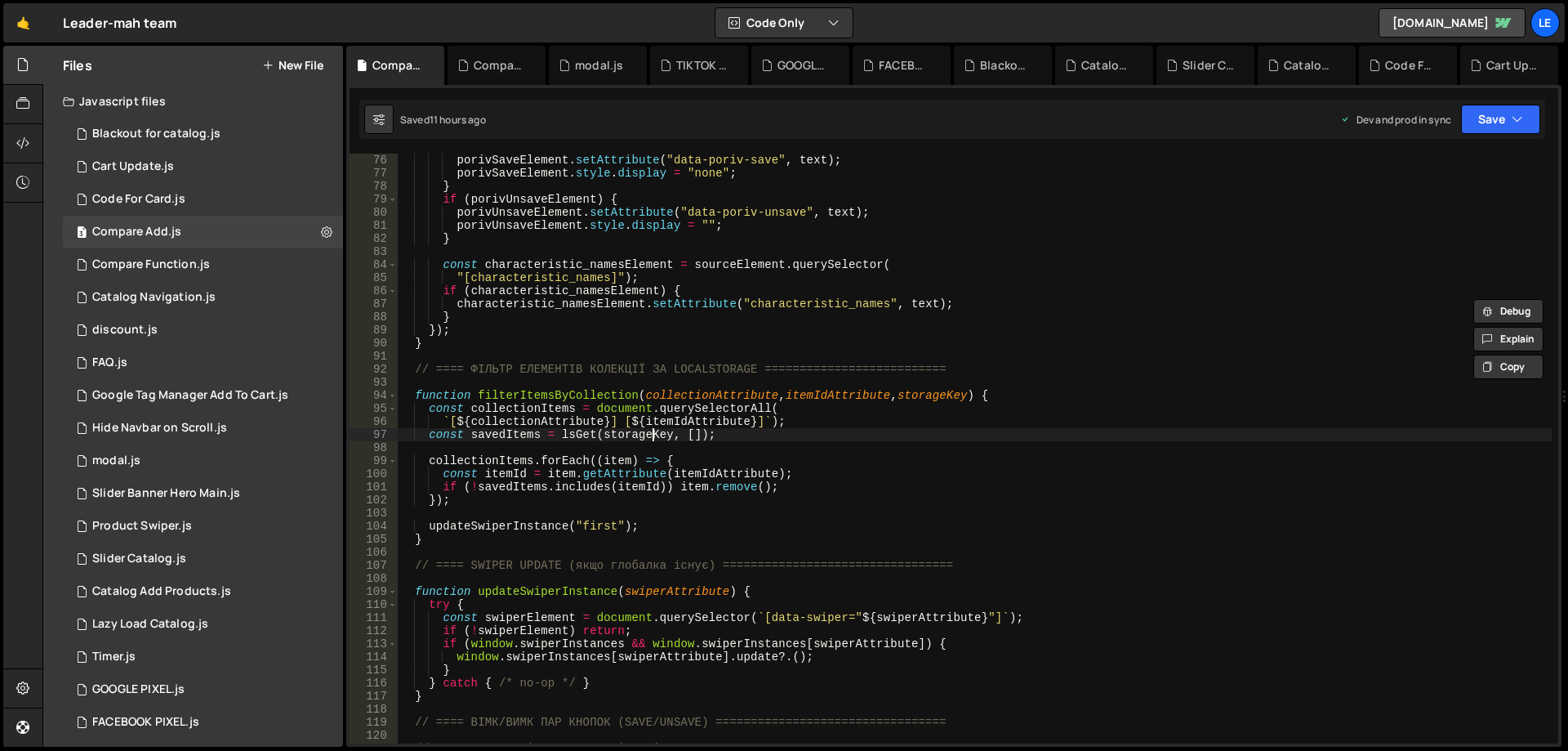
click at [653, 436] on div "porivSaveElement . setAttribute ( "data-poriv-save" , text ) ; porivSaveElement…" at bounding box center [974, 461] width 1154 height 616
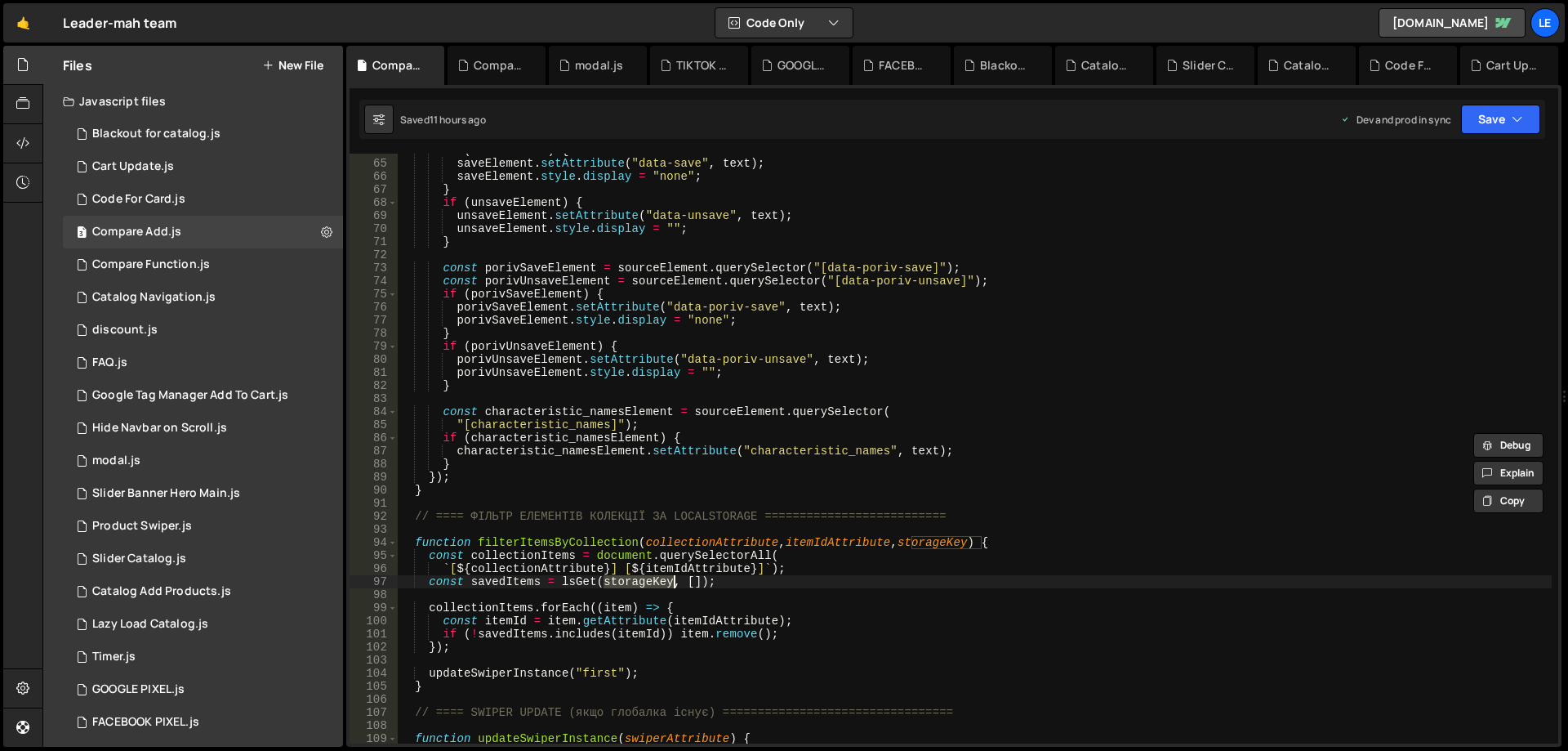
scroll to position [735, 0]
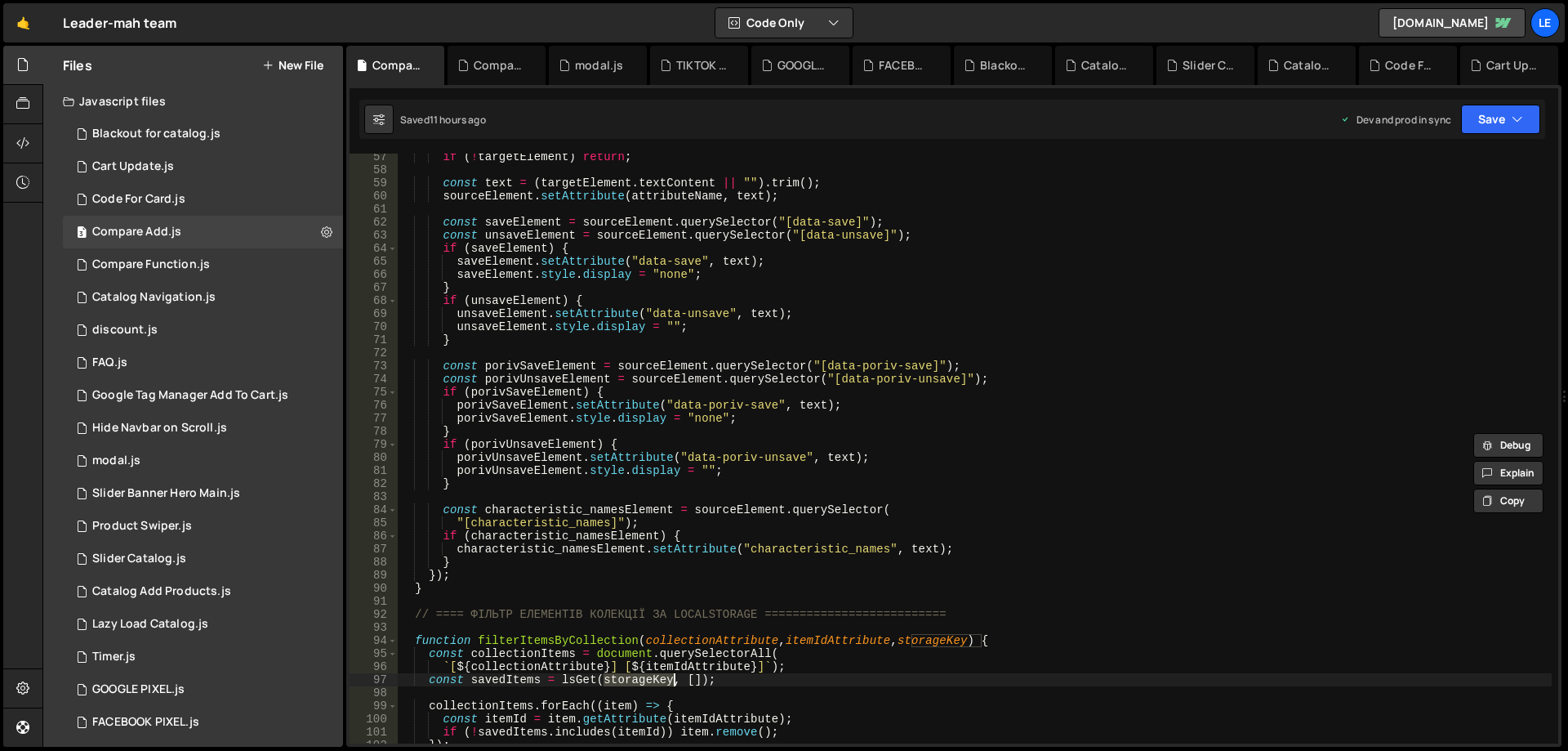
click at [646, 260] on div "if ( ! targetElement ) return ; const text = ( targetElement . textContent || "…" at bounding box center [974, 458] width 1154 height 616
drag, startPoint x: 646, startPoint y: 260, endPoint x: 684, endPoint y: 263, distance: 38.1
click at [684, 263] on div "if ( ! targetElement ) return ; const text = ( targetElement . textContent || "…" at bounding box center [974, 458] width 1154 height 616
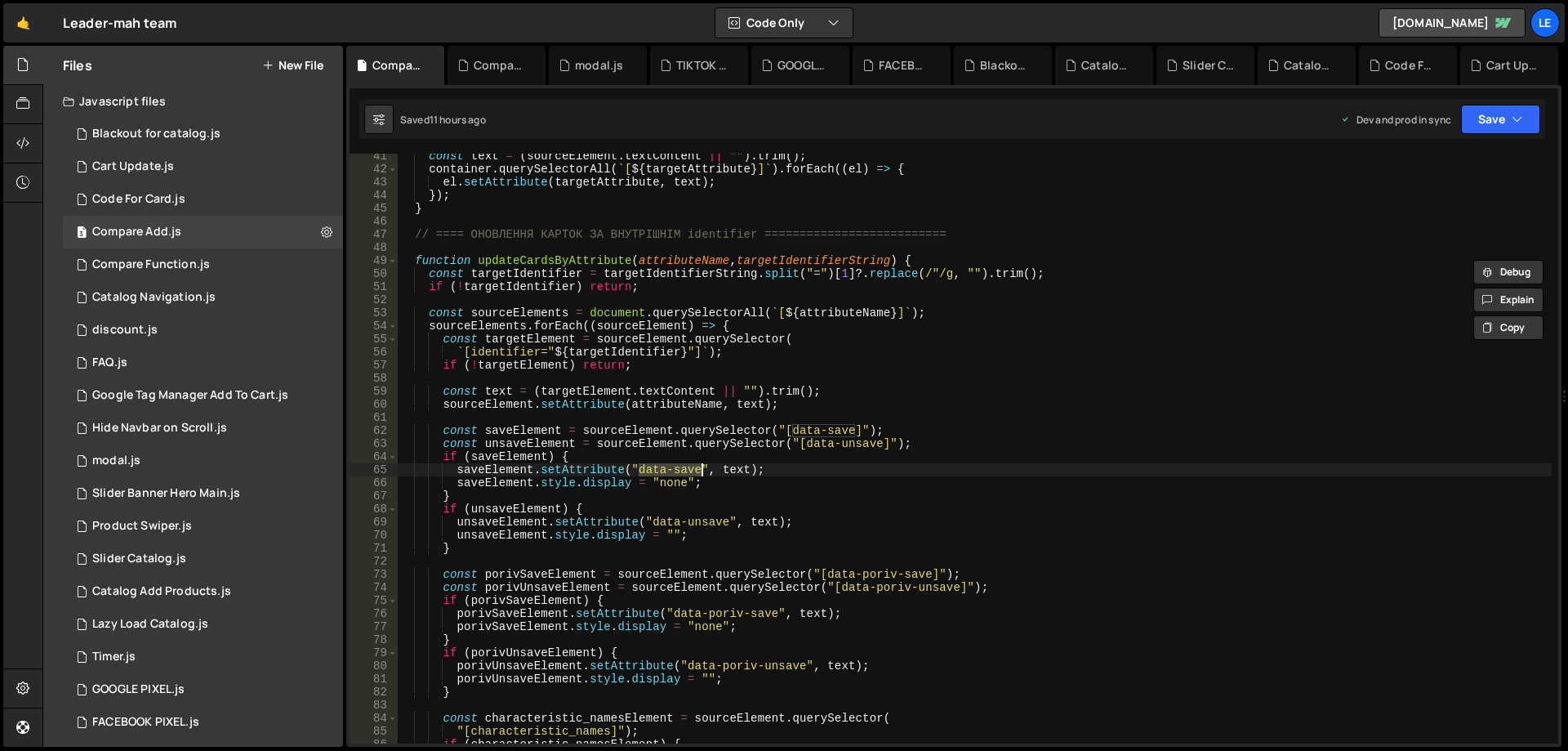
scroll to position [0, 0]
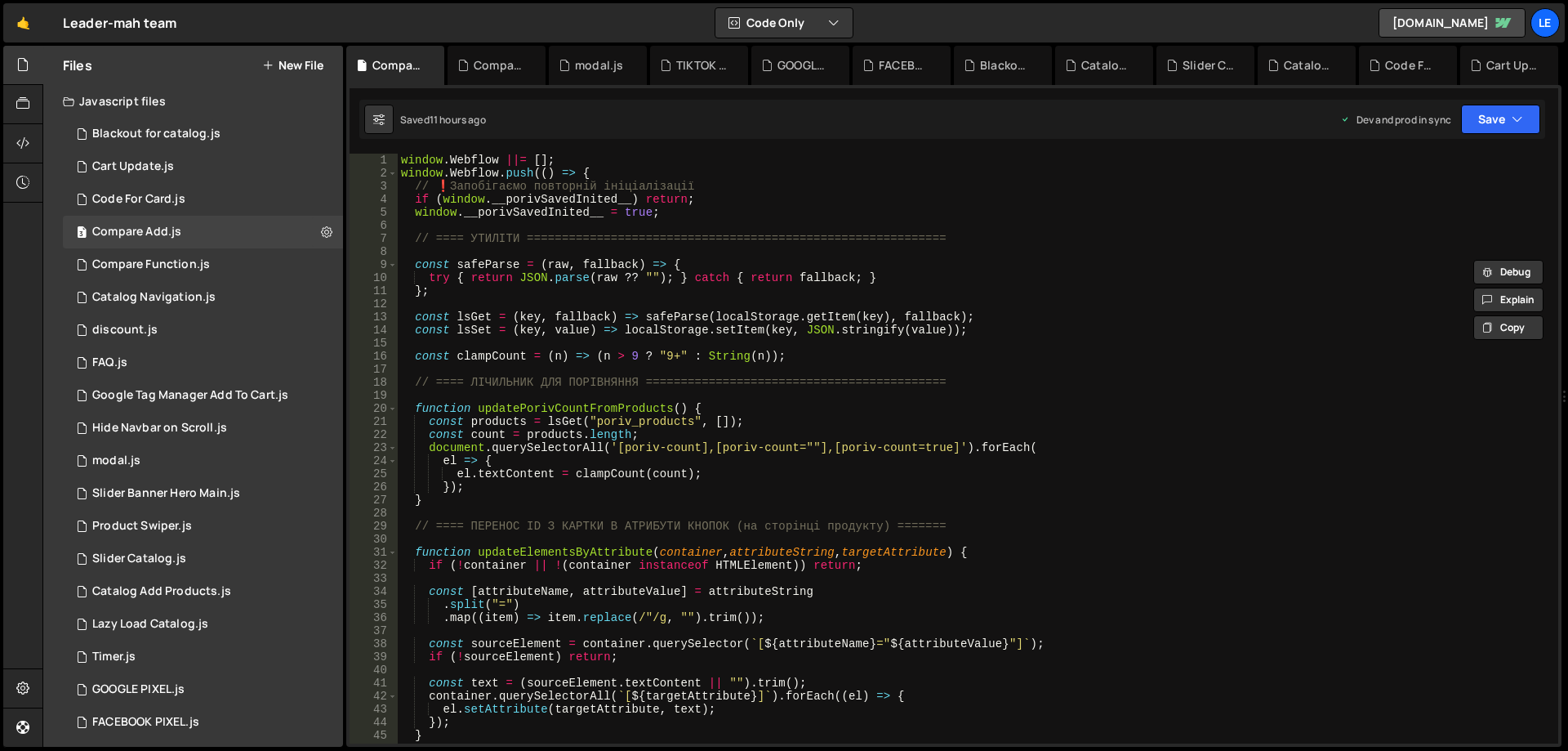
click at [1014, 327] on div "window . Webflow ||= [ ] ; window . Webflow . push (( ) => { // ❗Запобігаємо по…" at bounding box center [974, 461] width 1154 height 616
type textarea "const lsSet = (key, value) => localStorage.setItem(key, JSON.stringify(value));"
click at [220, 265] on div "1 Compare Function.js 0" at bounding box center [203, 264] width 280 height 32
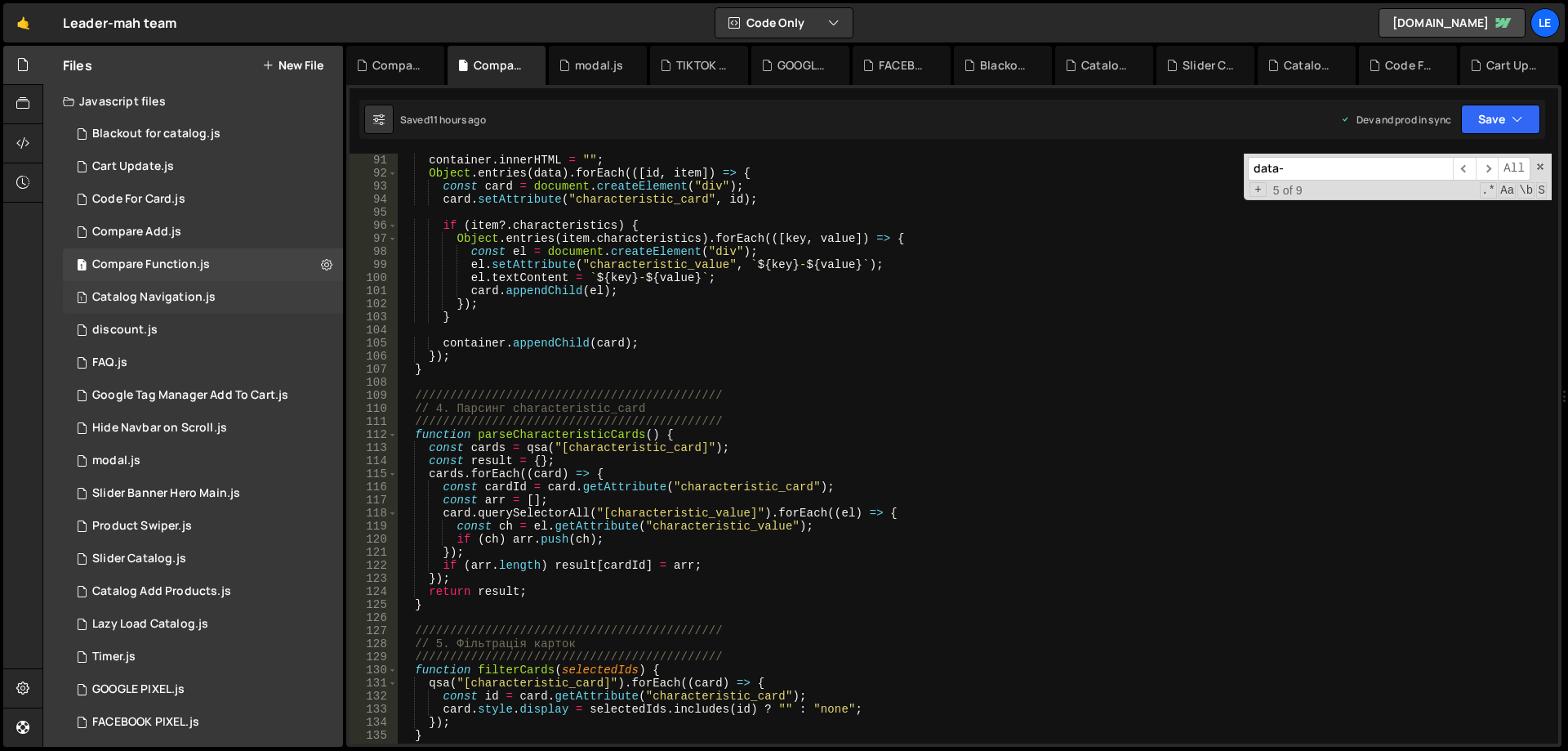
click at [232, 302] on div "1 Catalog Navigation.js 0" at bounding box center [203, 297] width 280 height 32
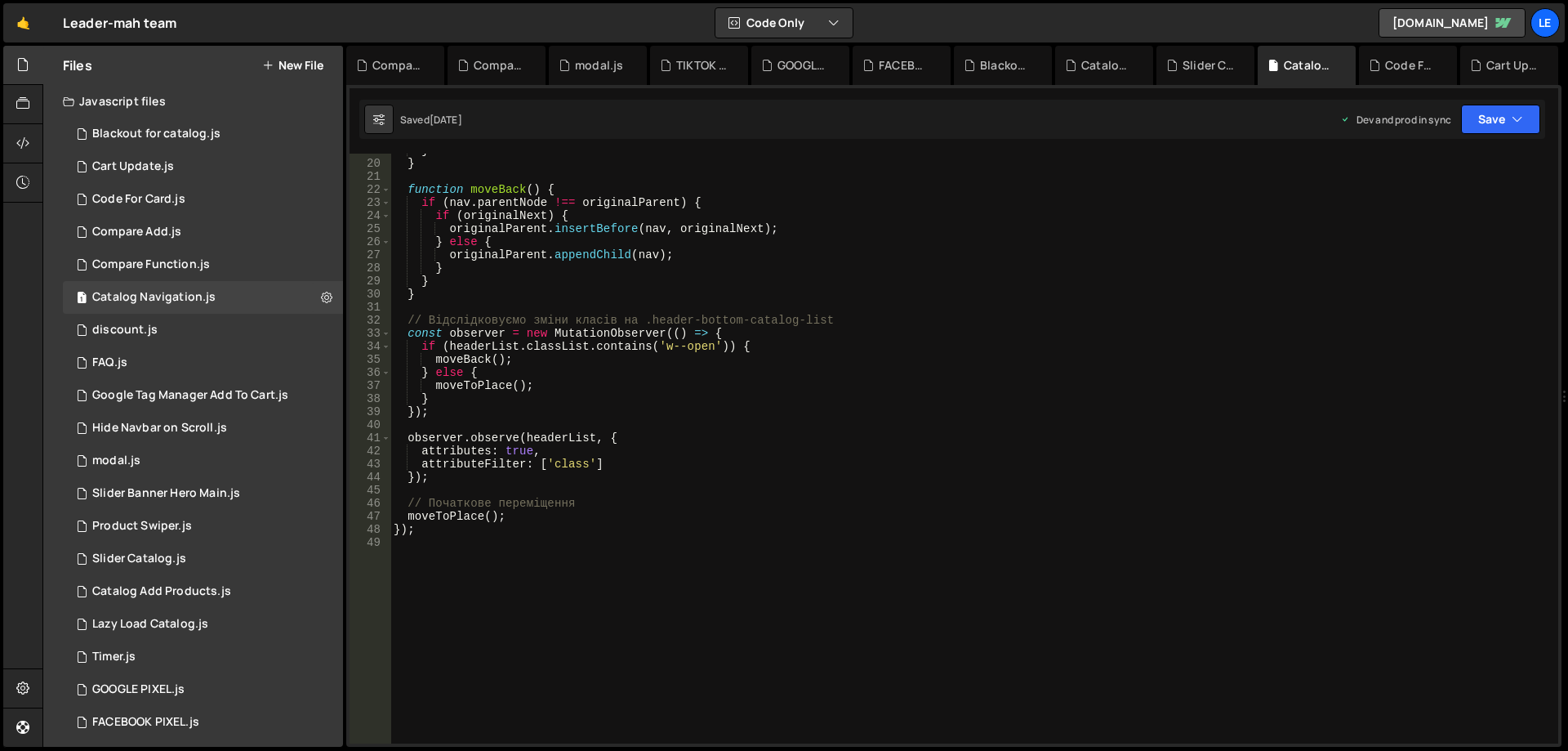
scroll to position [294, 0]
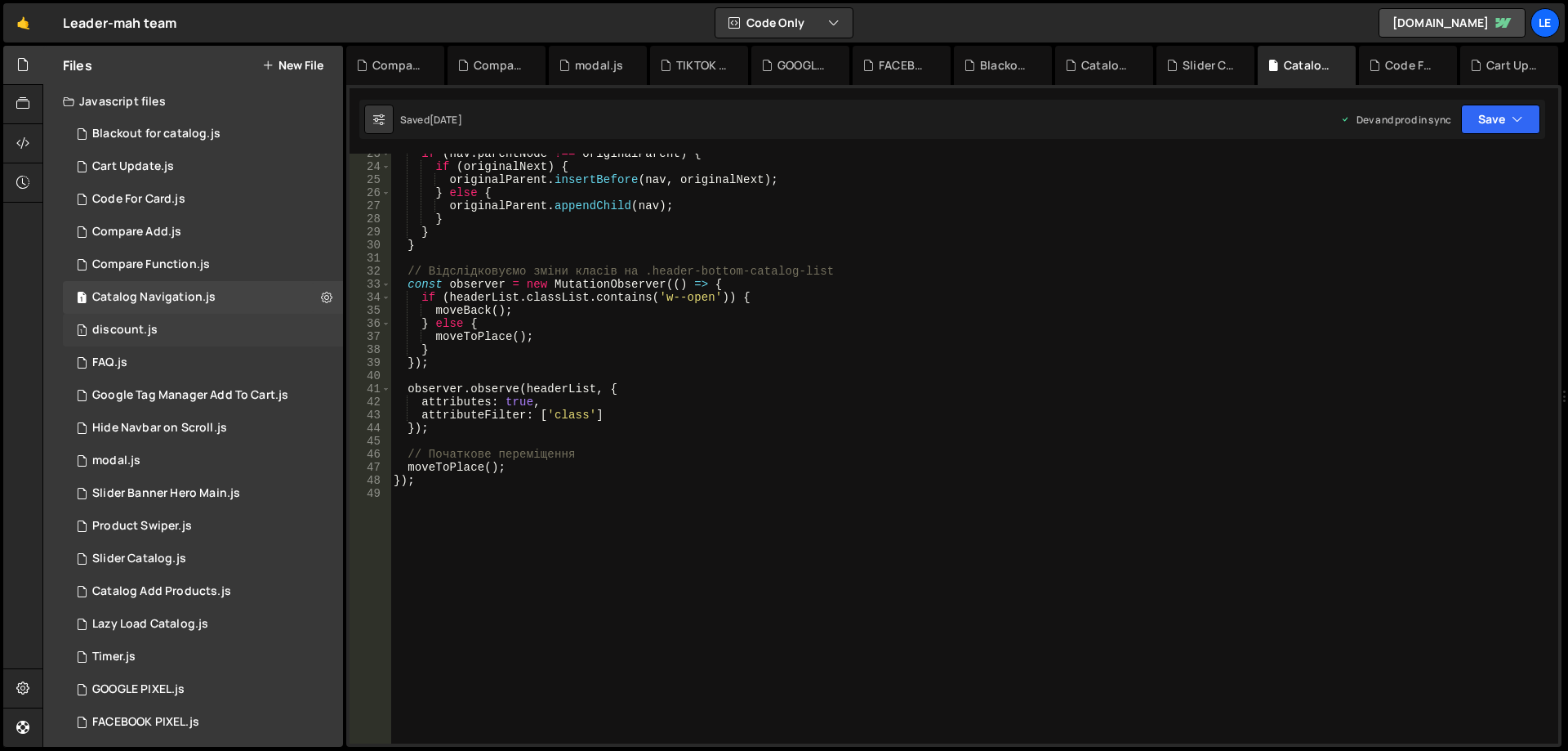
click at [219, 338] on div "1 discount.js 0" at bounding box center [203, 330] width 280 height 32
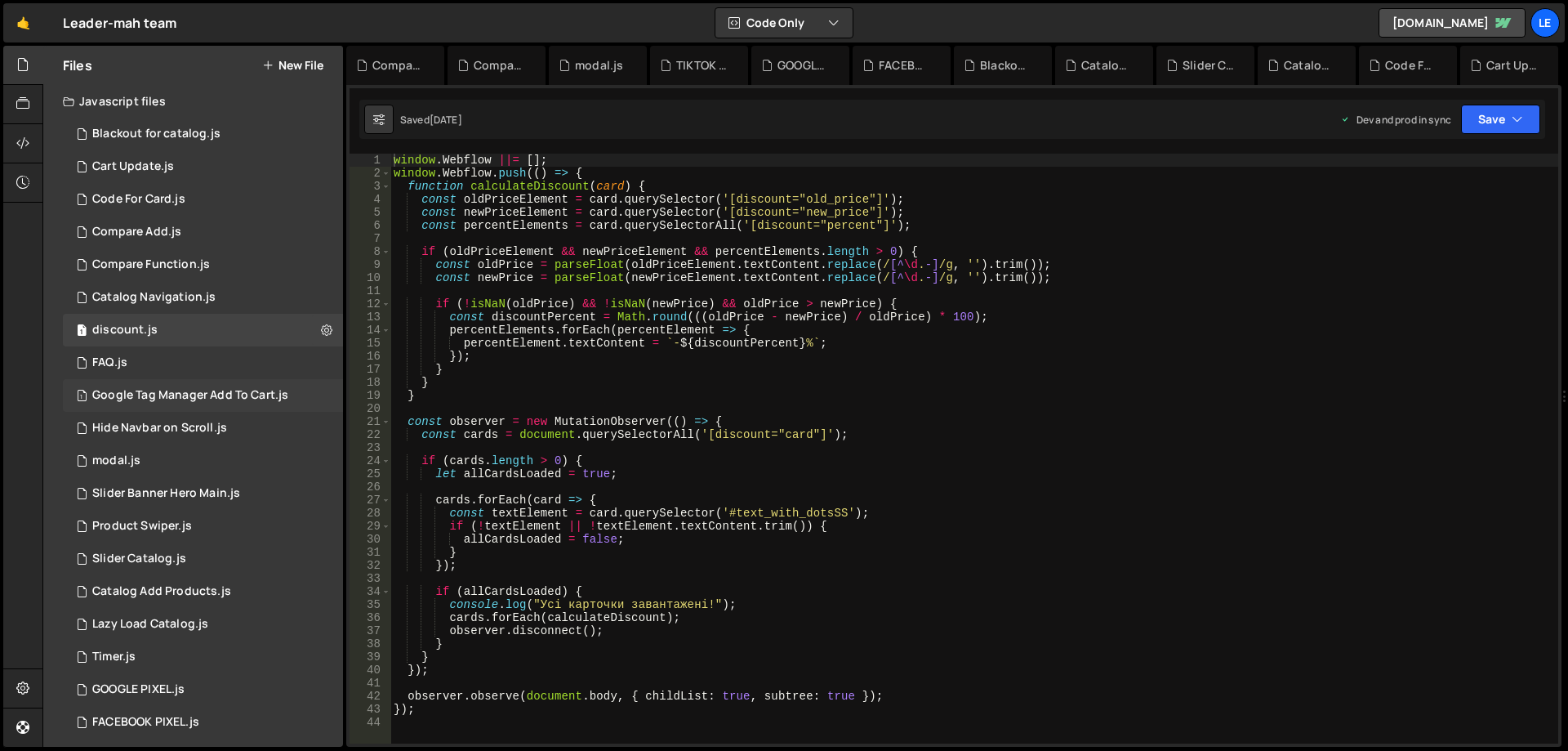
click at [220, 390] on div "Google Tag Manager Add To Cart.js" at bounding box center [190, 395] width 196 height 15
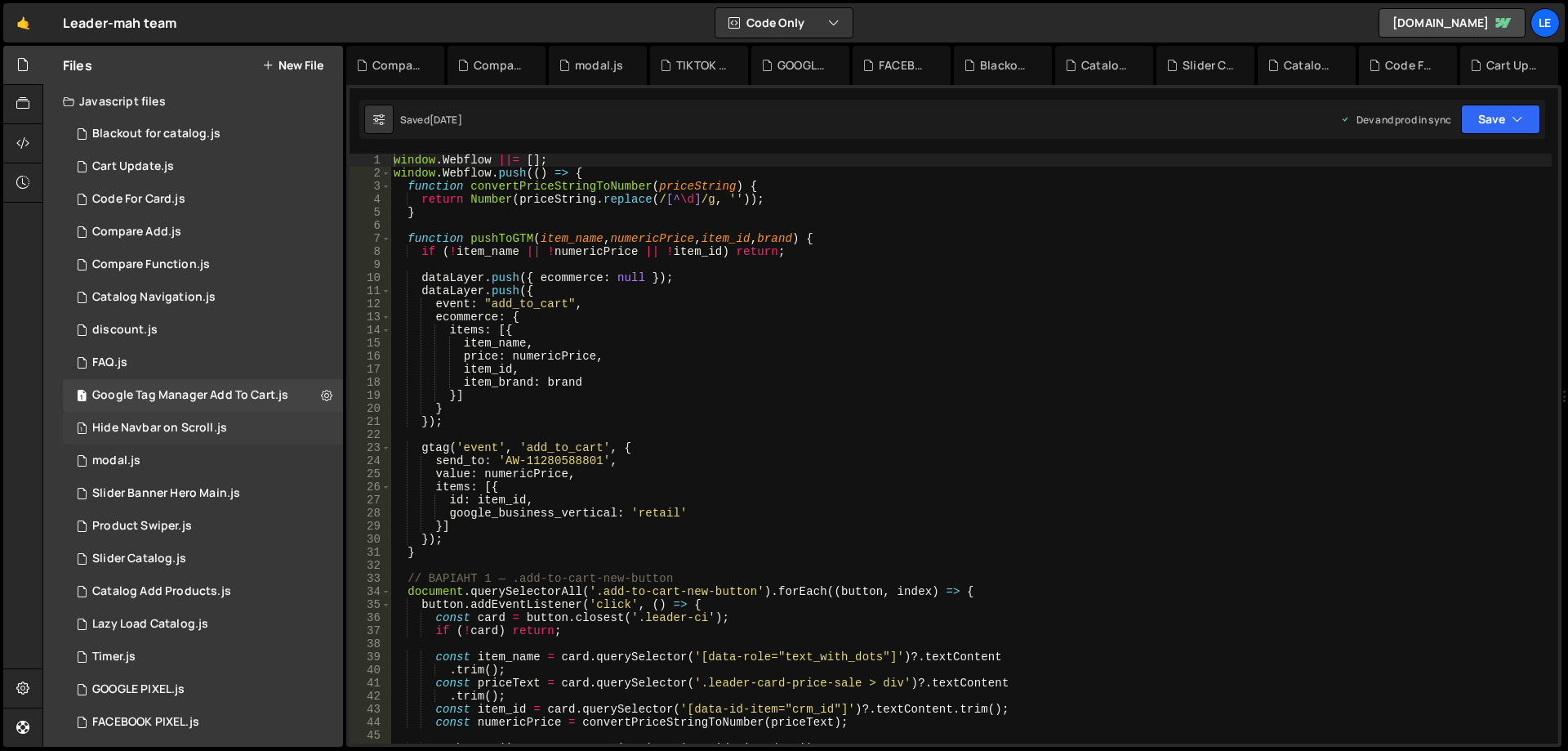
click at [220, 416] on div "1 Hide Navbar on Scroll.js 0" at bounding box center [203, 428] width 280 height 32
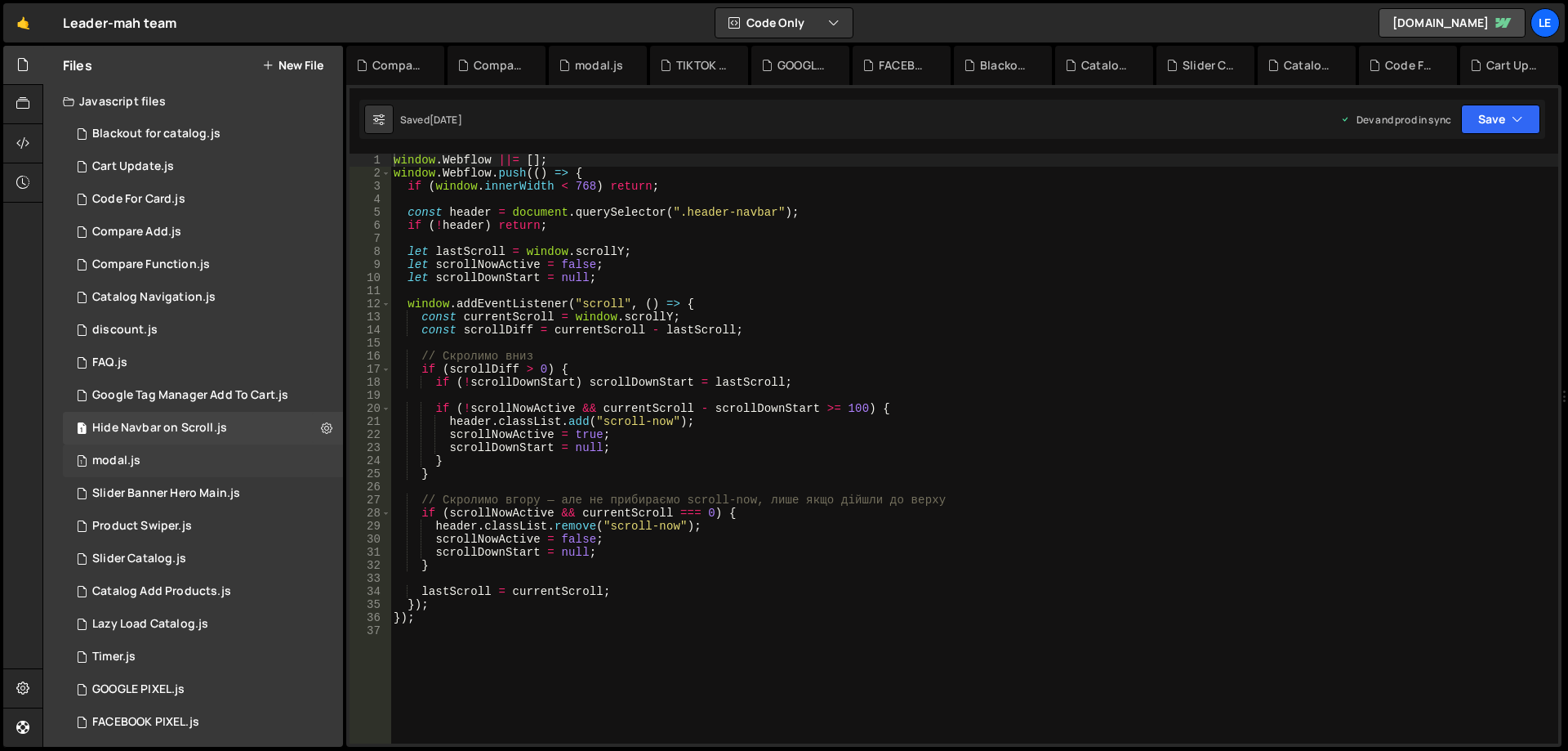
click at [215, 454] on div "1 modal.js 0" at bounding box center [203, 460] width 280 height 32
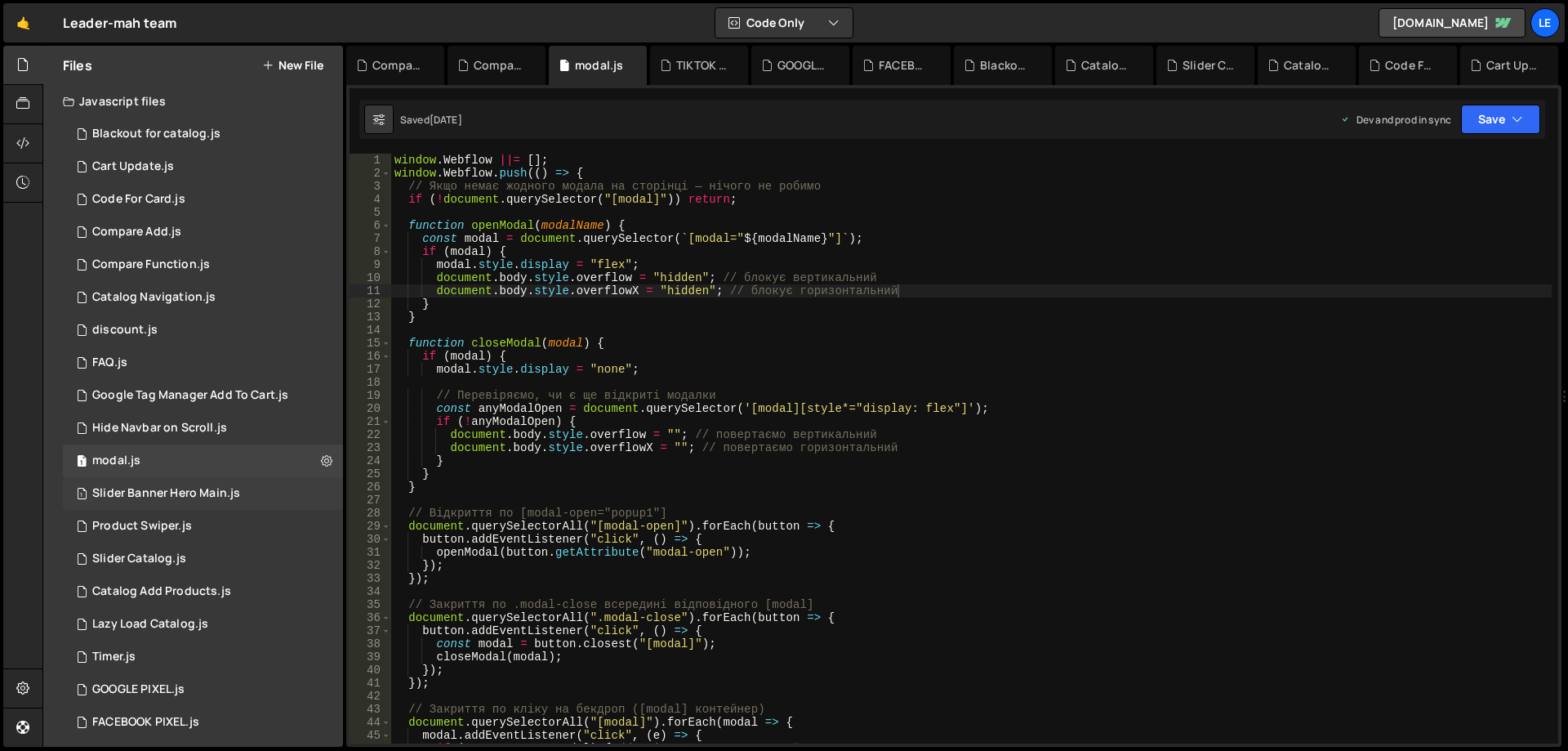
click at [220, 481] on div "1 Slider Banner Hero Main.js 0" at bounding box center [203, 493] width 280 height 32
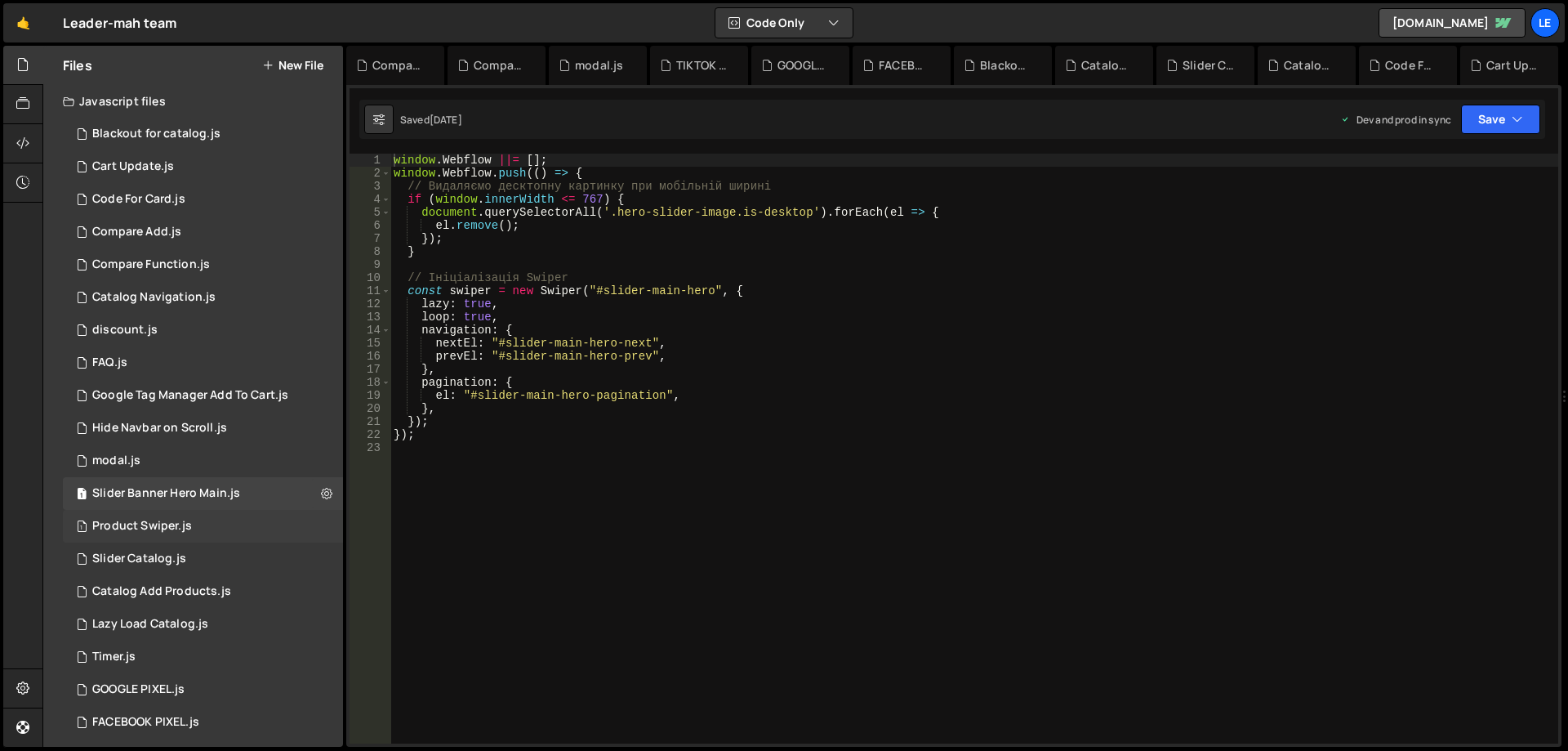
click at [225, 522] on div "1 Product Swiper.js 0" at bounding box center [203, 526] width 280 height 32
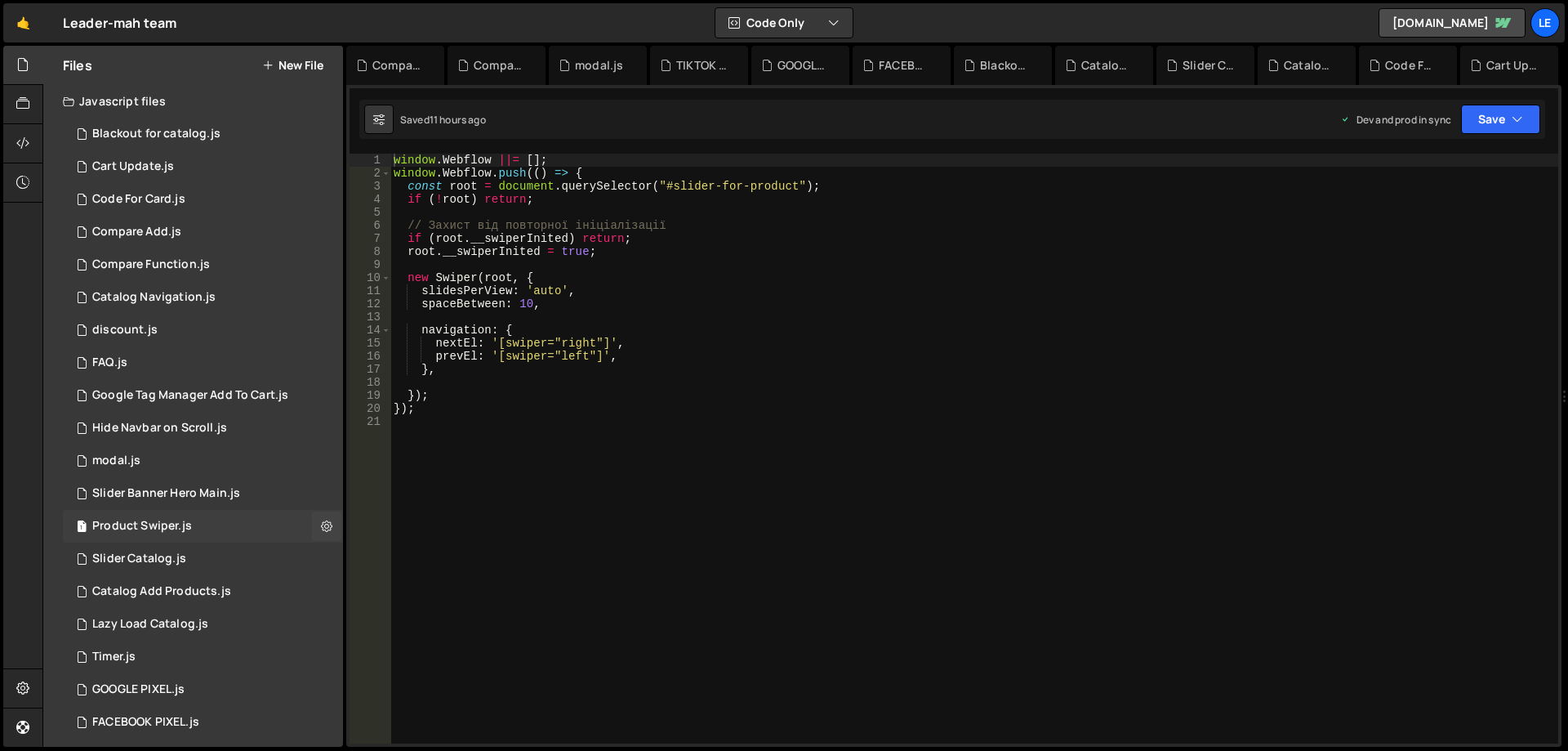
click at [227, 536] on div "1 Product Swiper.js 0" at bounding box center [203, 526] width 280 height 32
click at [232, 507] on div "1 Slider Banner Hero Main.js 0" at bounding box center [203, 493] width 280 height 32
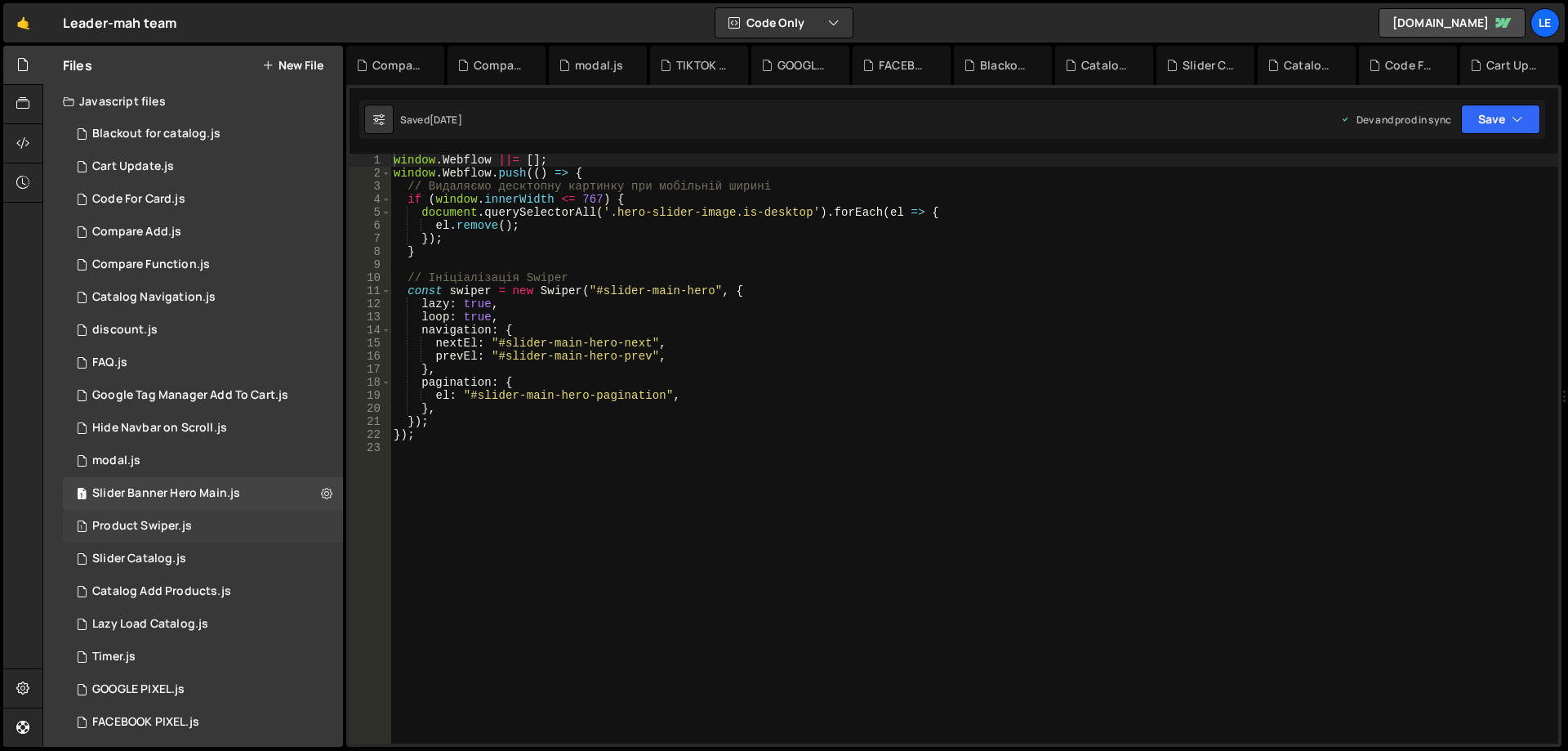
click at [232, 527] on div "1 Product Swiper.js 0" at bounding box center [203, 526] width 280 height 32
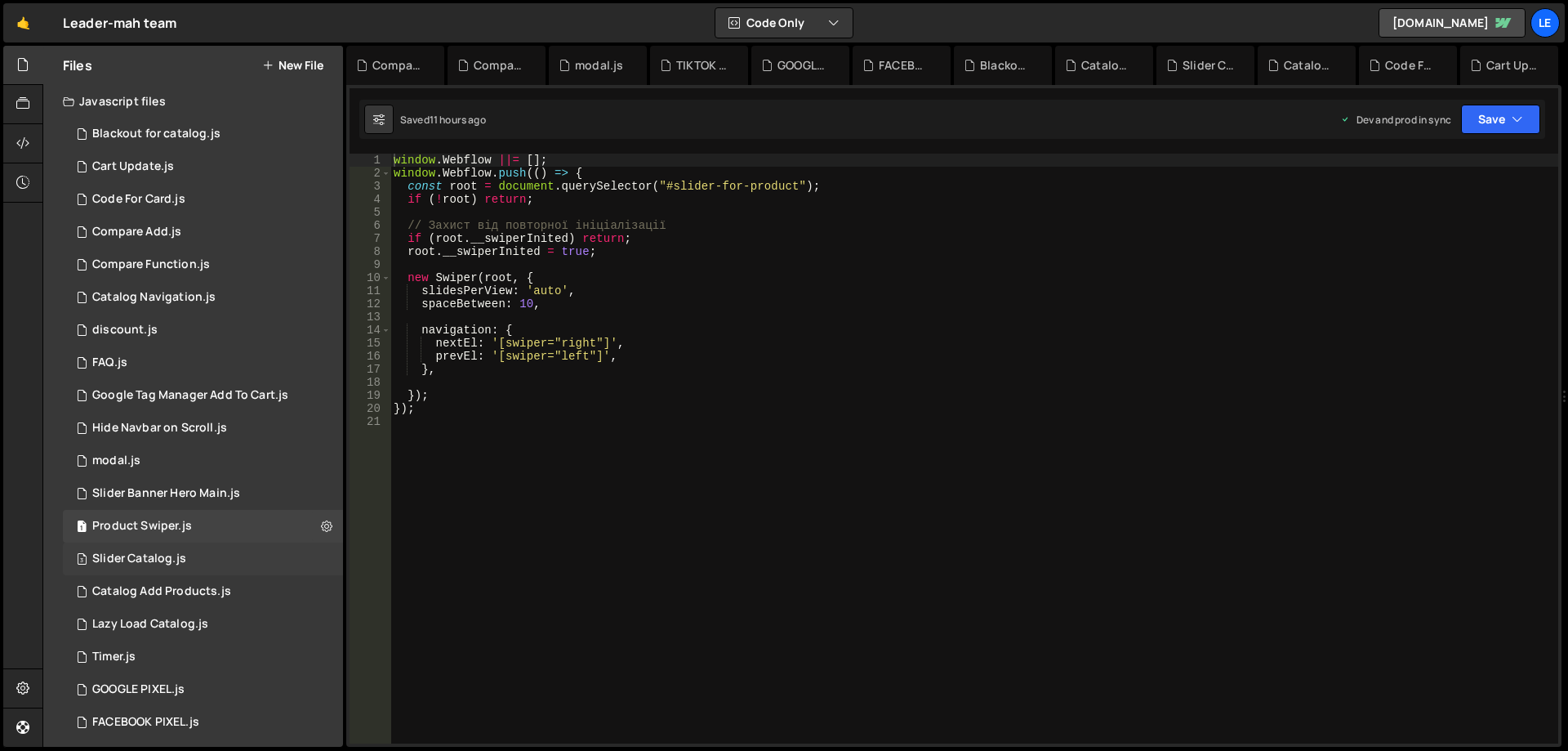
click at [227, 549] on div "3 Slider Catalog.js 0" at bounding box center [203, 558] width 280 height 32
